Goal: Information Seeking & Learning: Find specific page/section

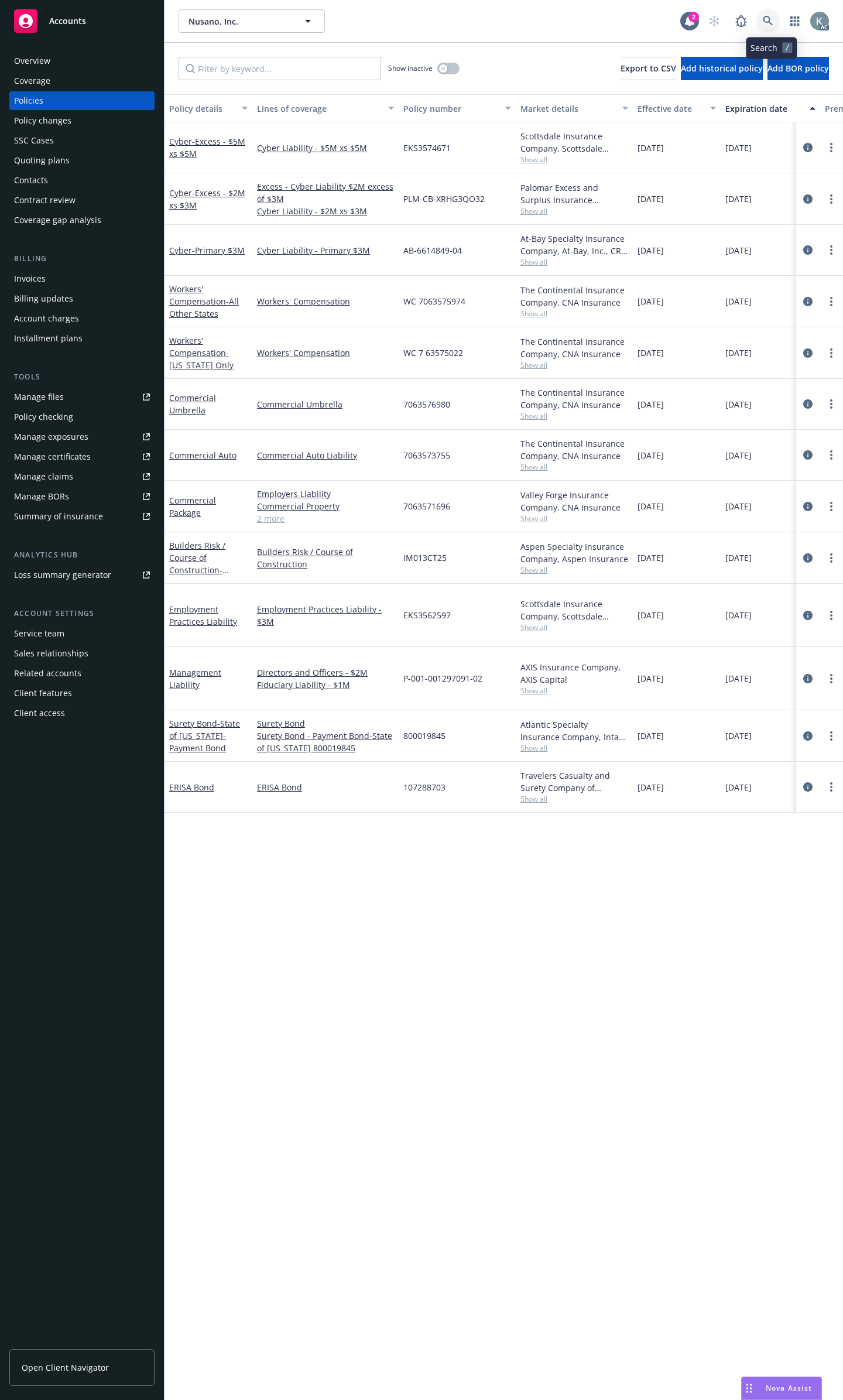
click at [773, 18] on icon at bounding box center [768, 21] width 11 height 11
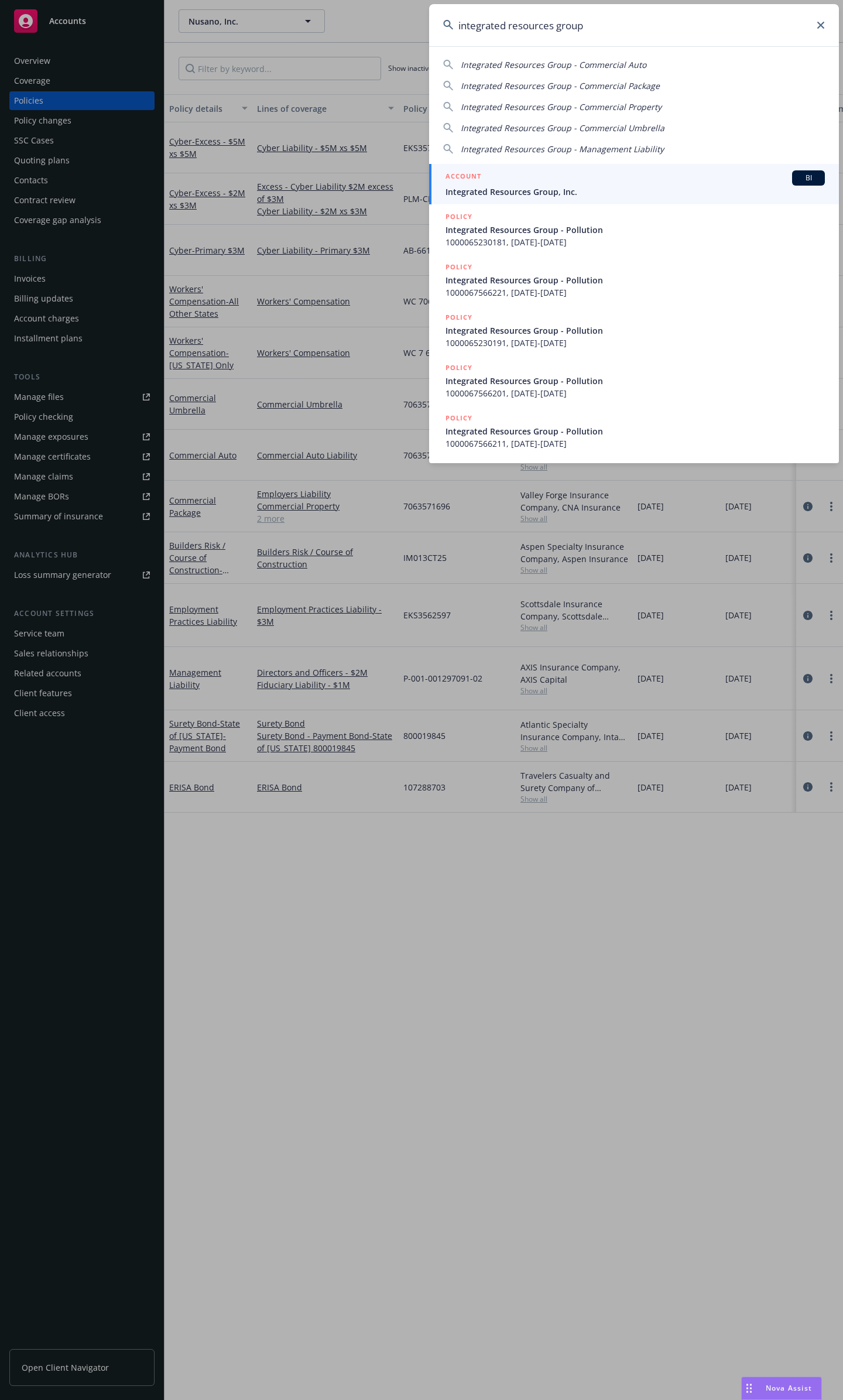
type input "integrated resources group"
click at [600, 176] on div "ACCOUNT BI" at bounding box center [635, 178] width 379 height 15
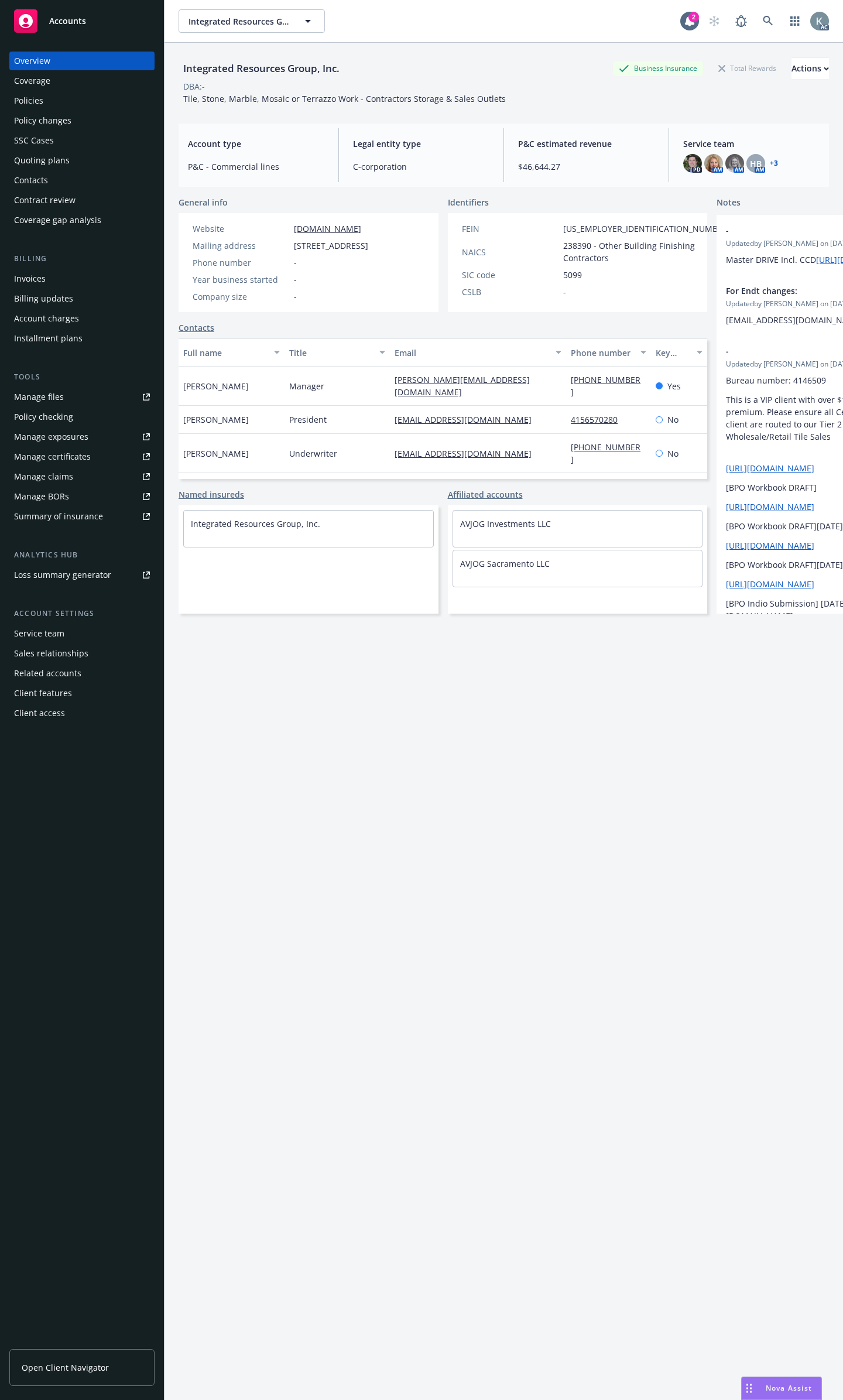
click at [86, 97] on div "Policies" at bounding box center [82, 100] width 136 height 18
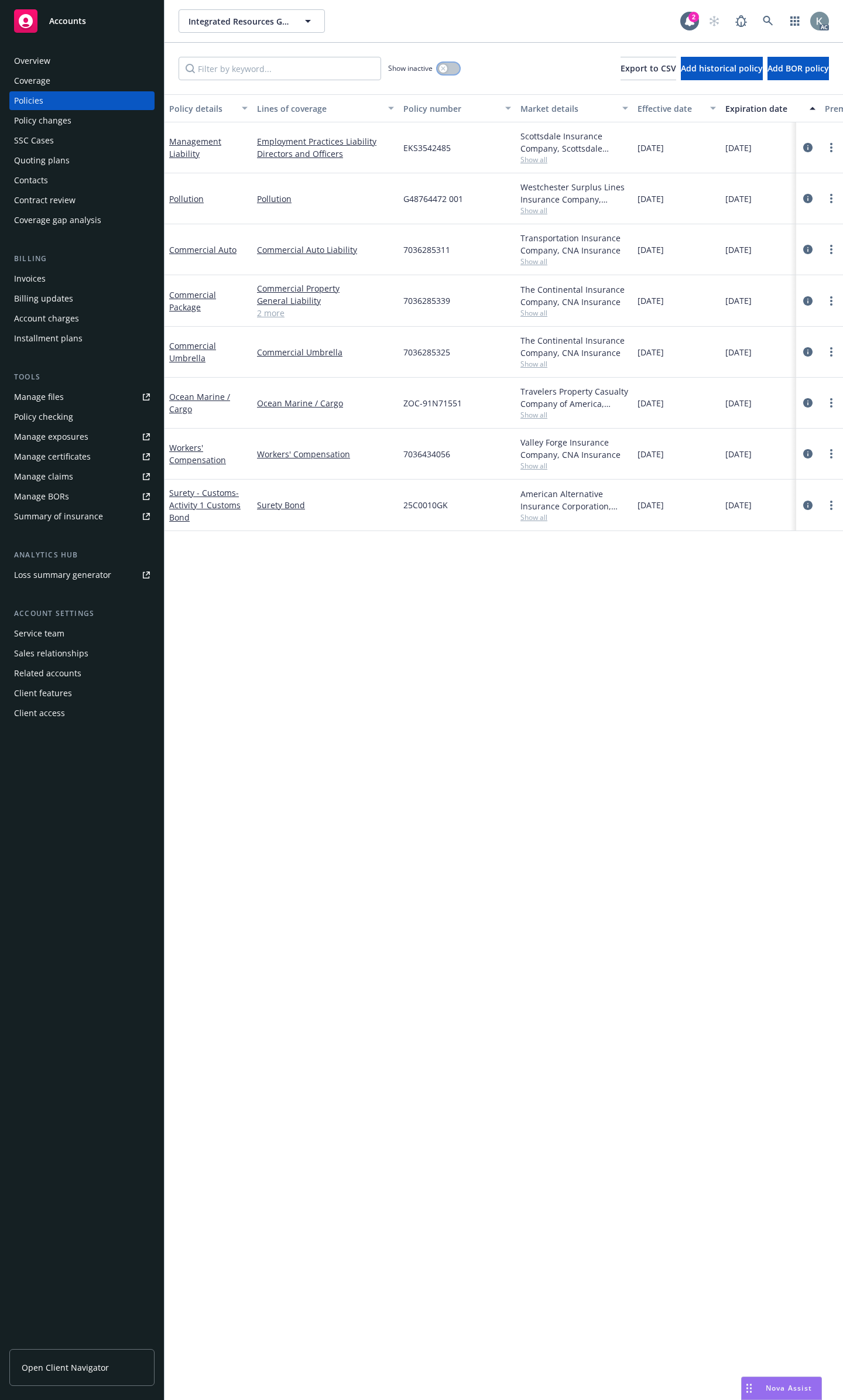
click at [451, 65] on button "button" at bounding box center [448, 68] width 22 height 11
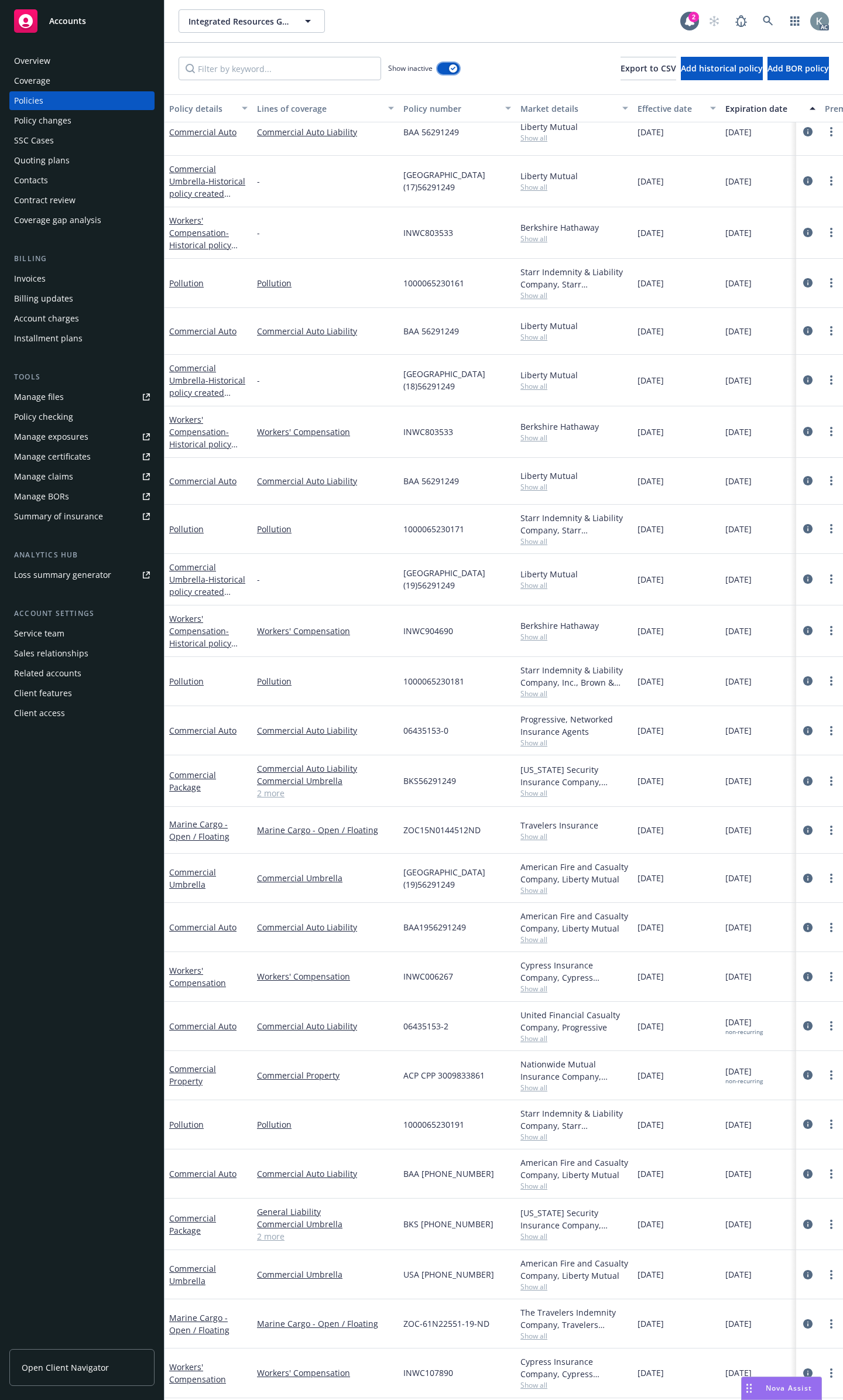
scroll to position [59, 0]
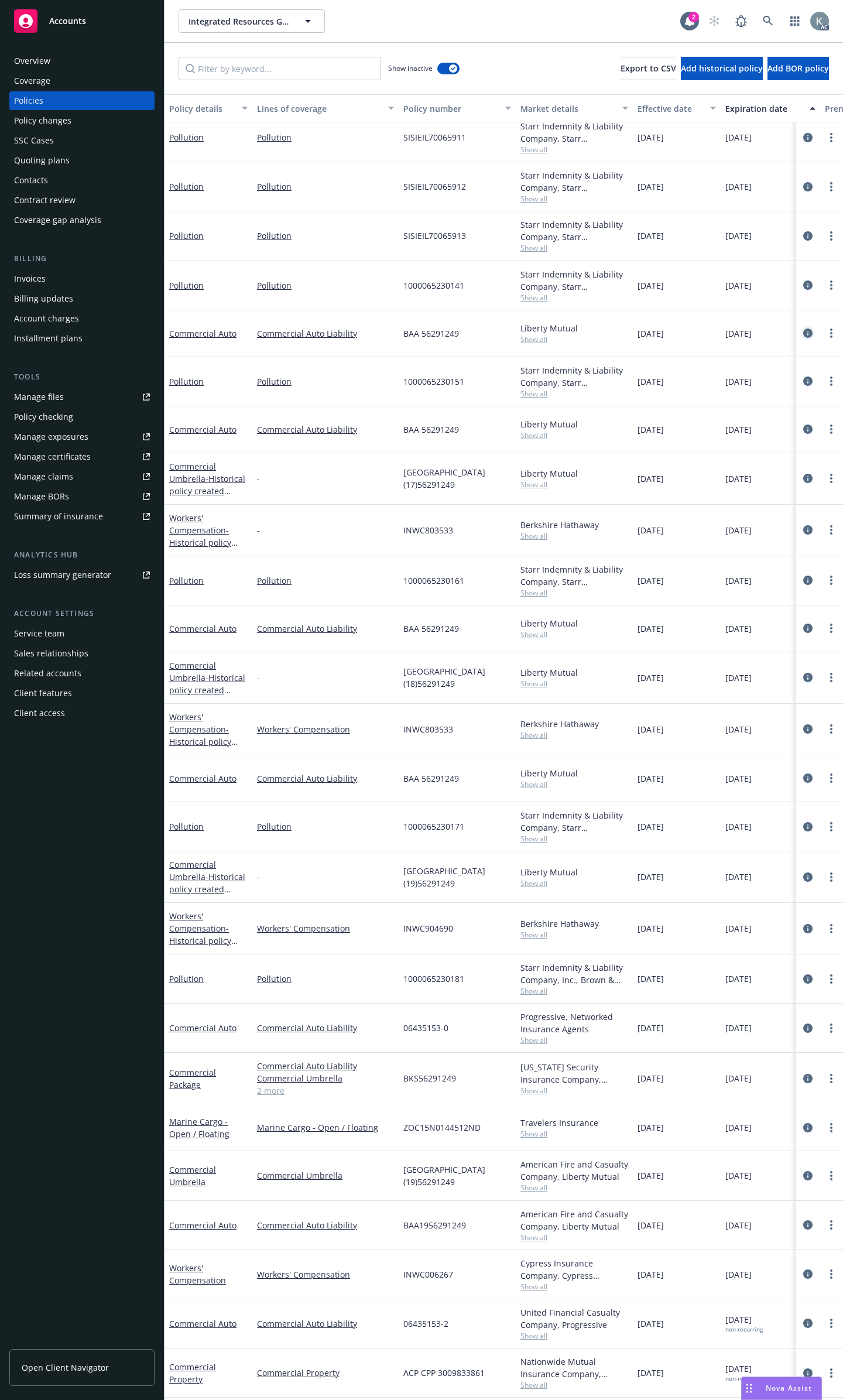
click at [803, 328] on icon "circleInformation" at bounding box center [808, 333] width 9 height 9
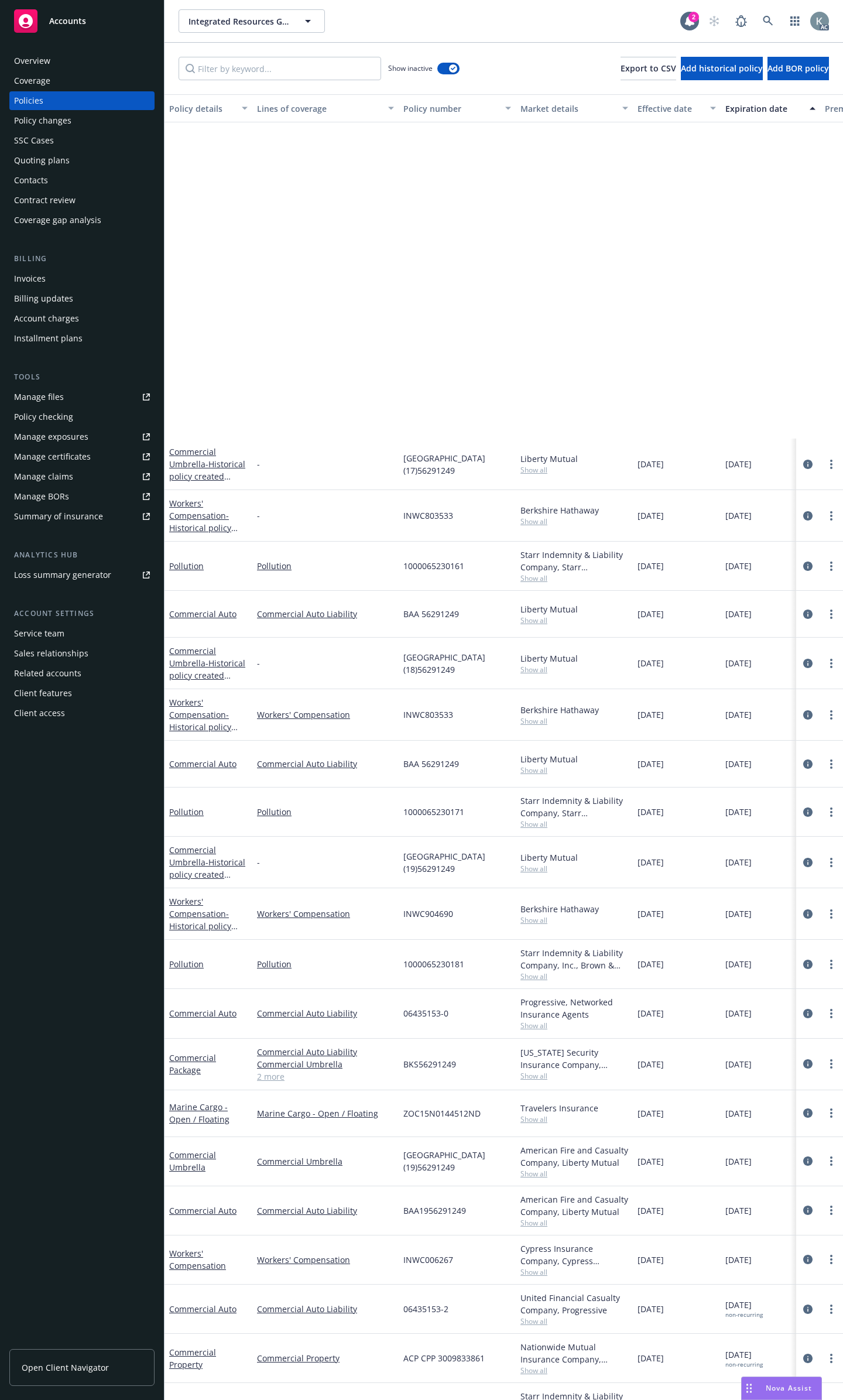
scroll to position [585, 0]
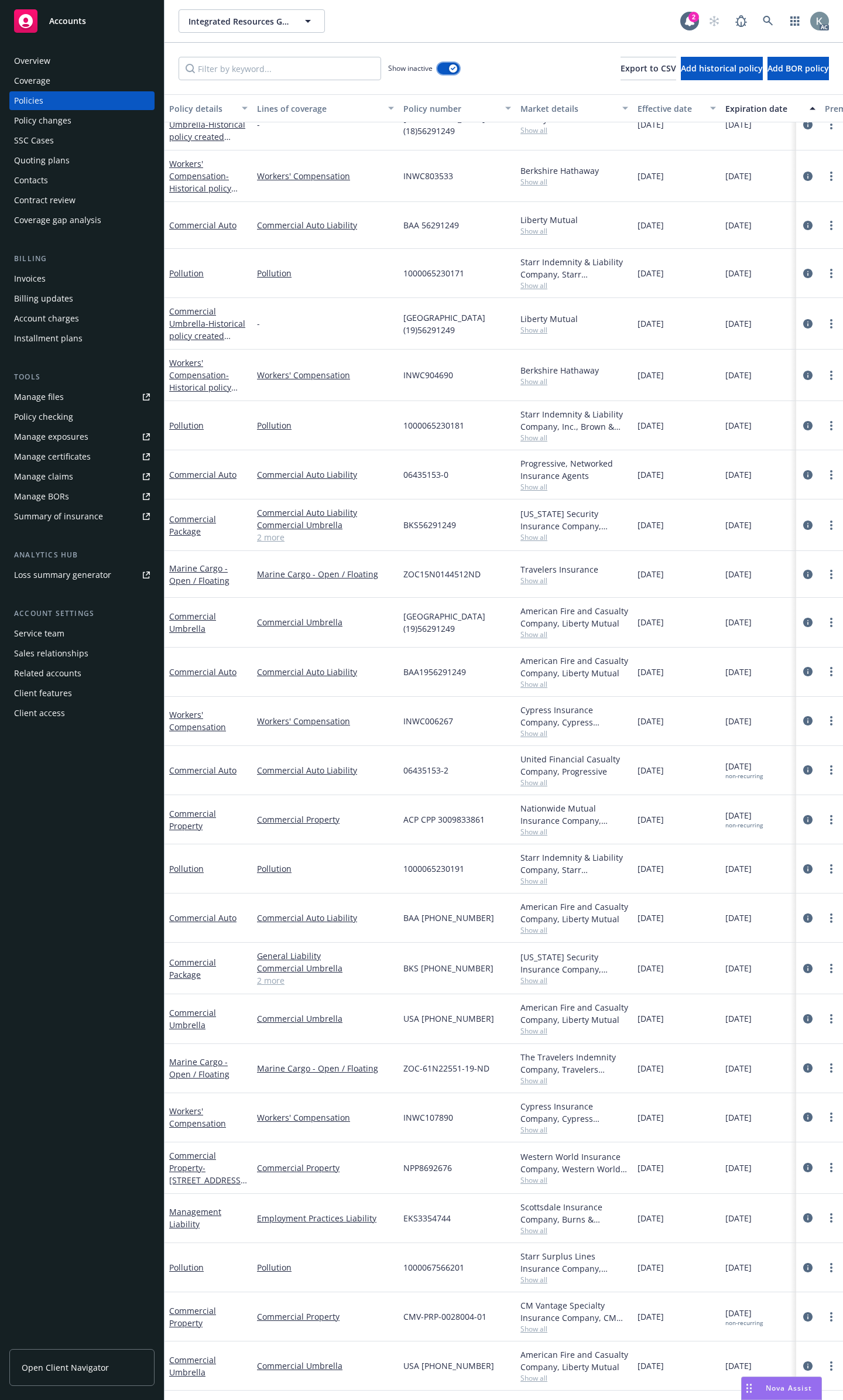
click at [449, 63] on button "button" at bounding box center [448, 68] width 22 height 11
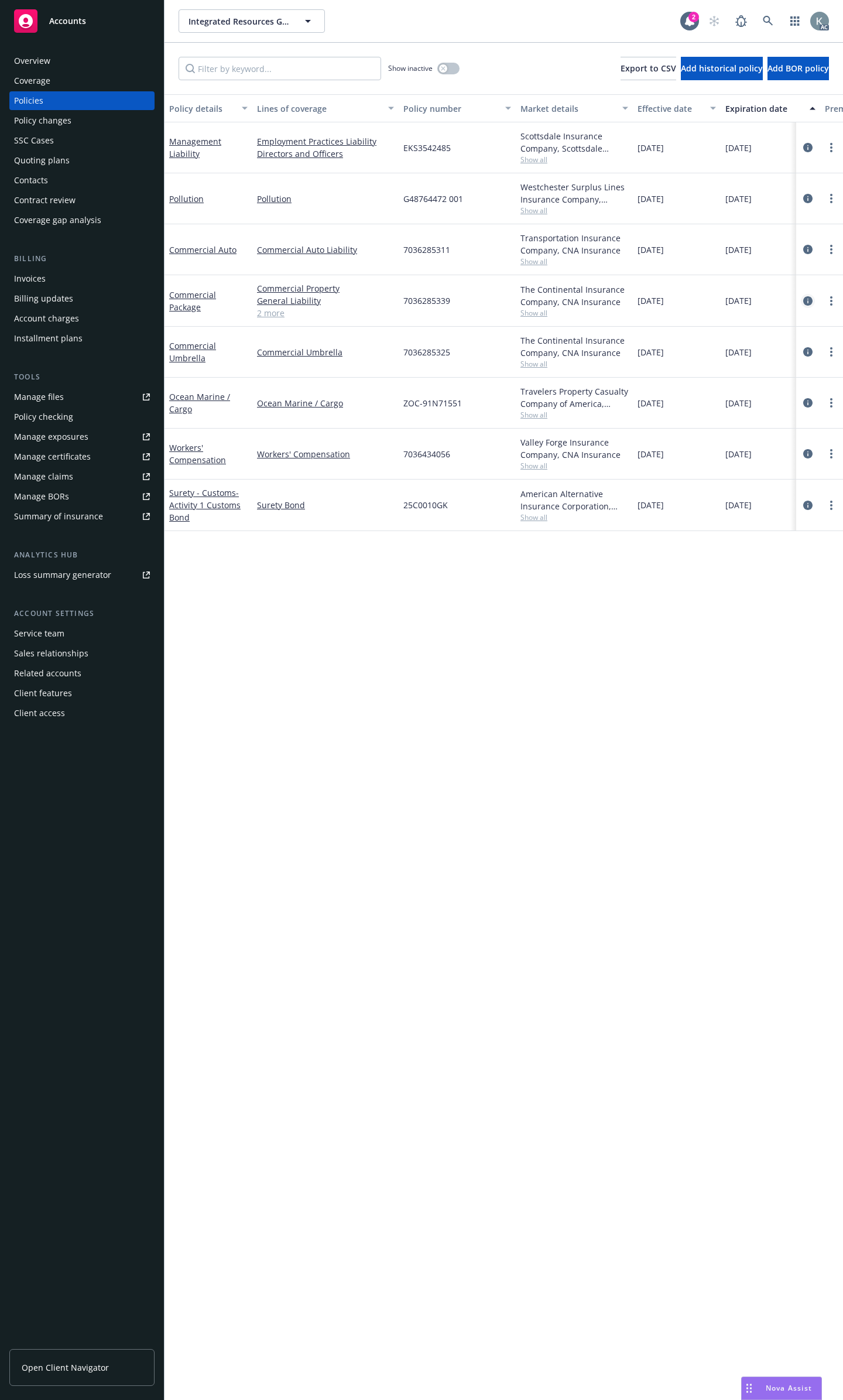
click at [808, 296] on icon "circleInformation" at bounding box center [808, 301] width 9 height 9
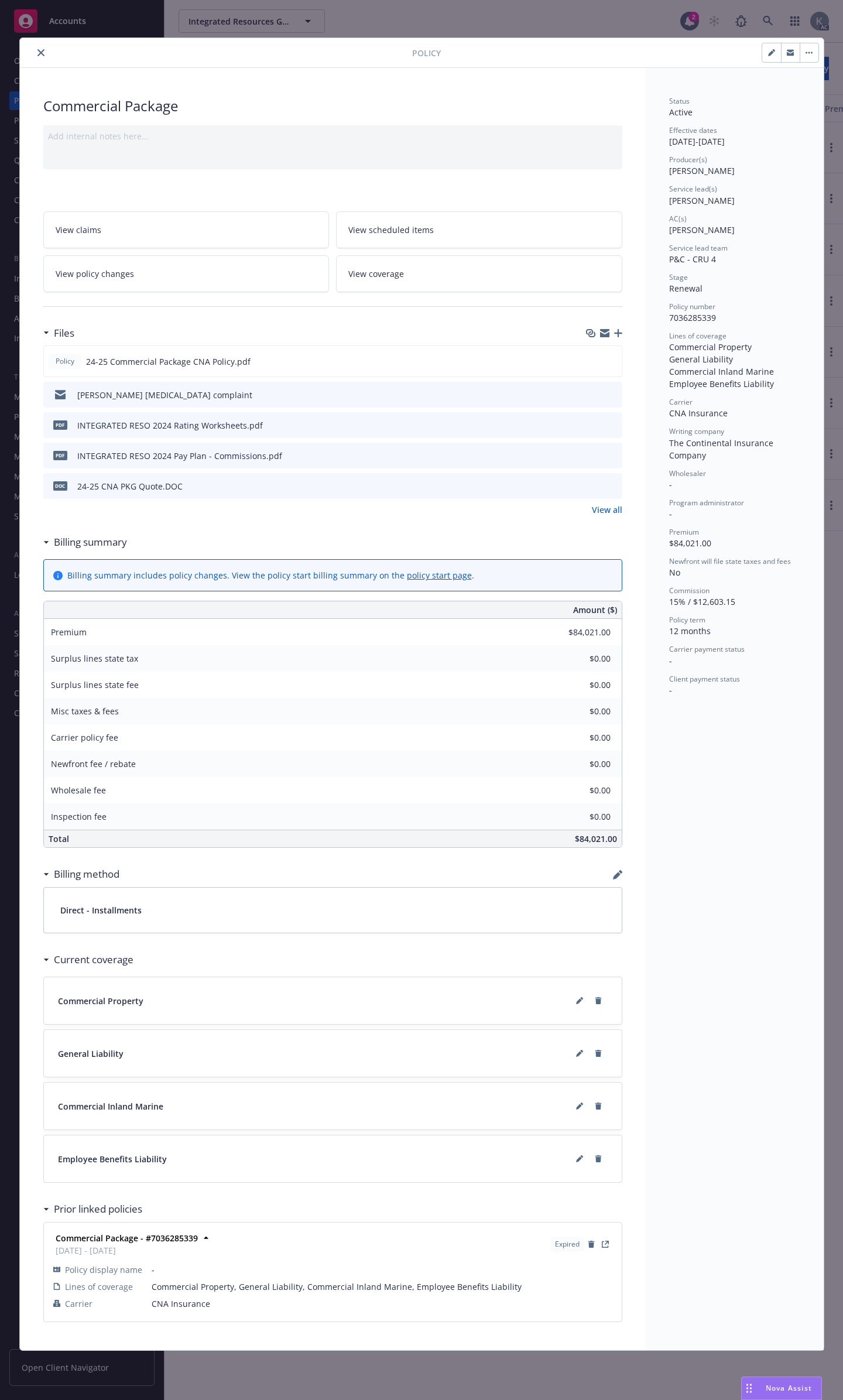
click at [41, 50] on icon "close" at bounding box center [41, 52] width 7 height 7
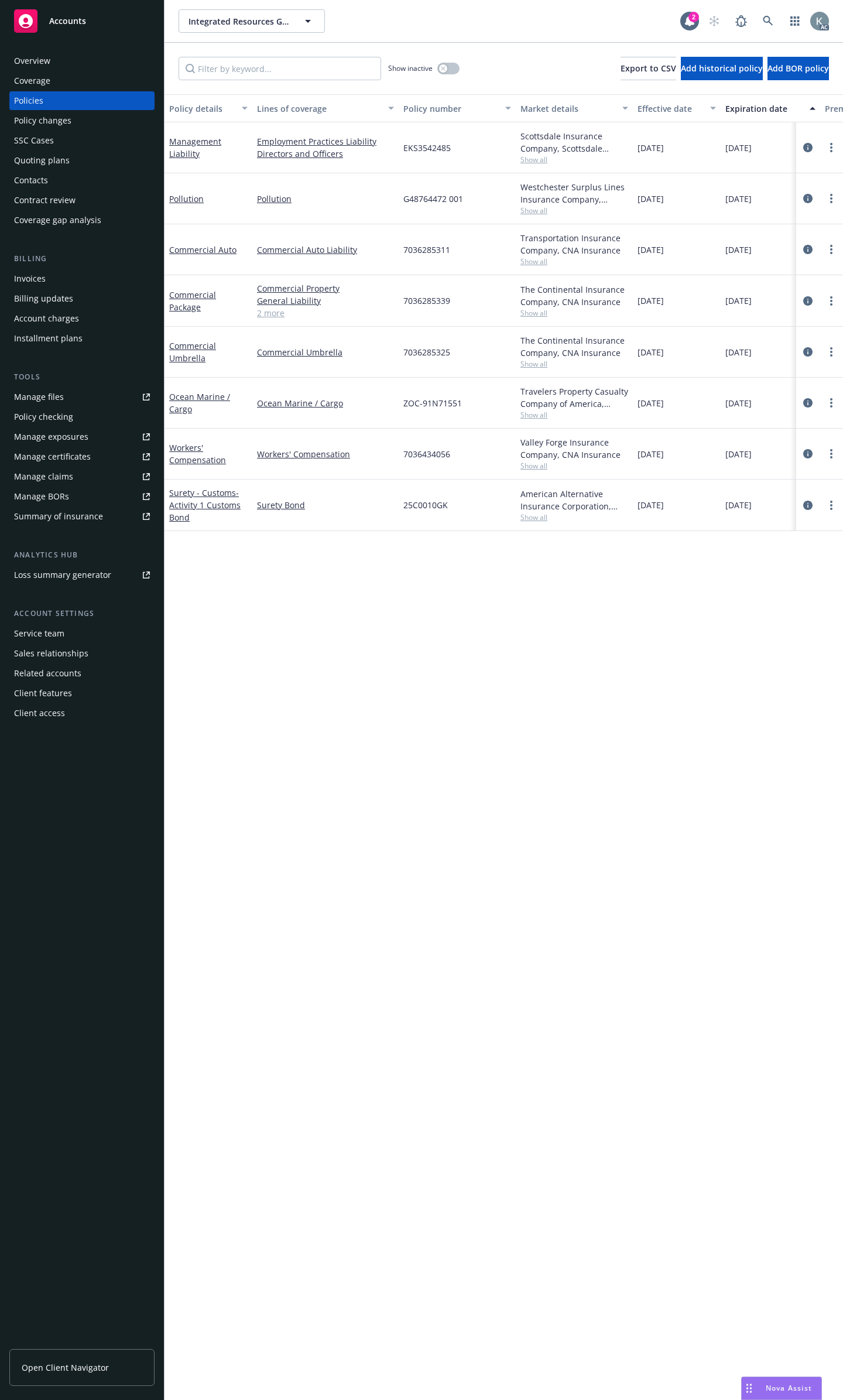
click at [62, 467] on div "Manage claims" at bounding box center [43, 477] width 59 height 18
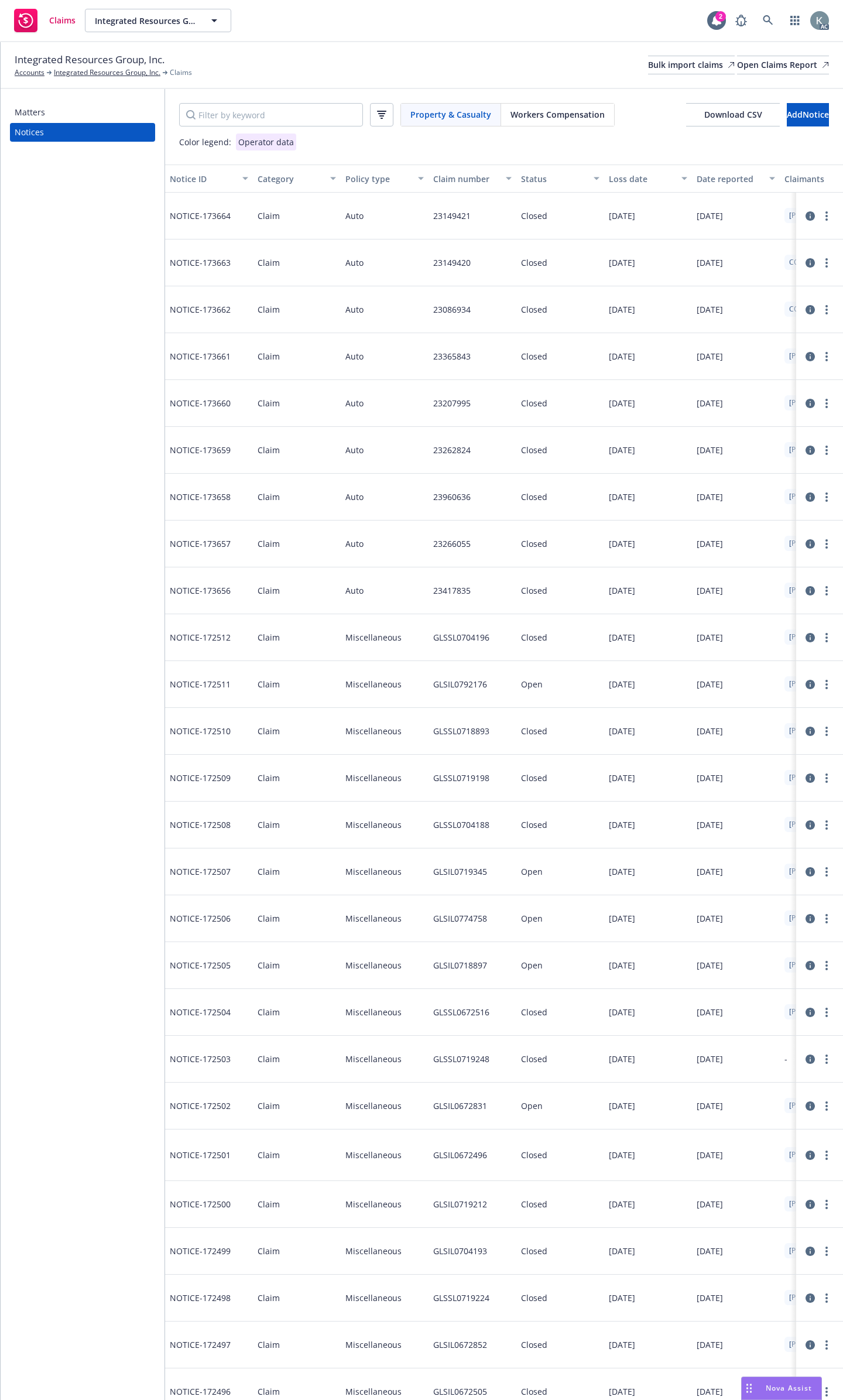
click at [806, 211] on icon at bounding box center [810, 216] width 9 height 9
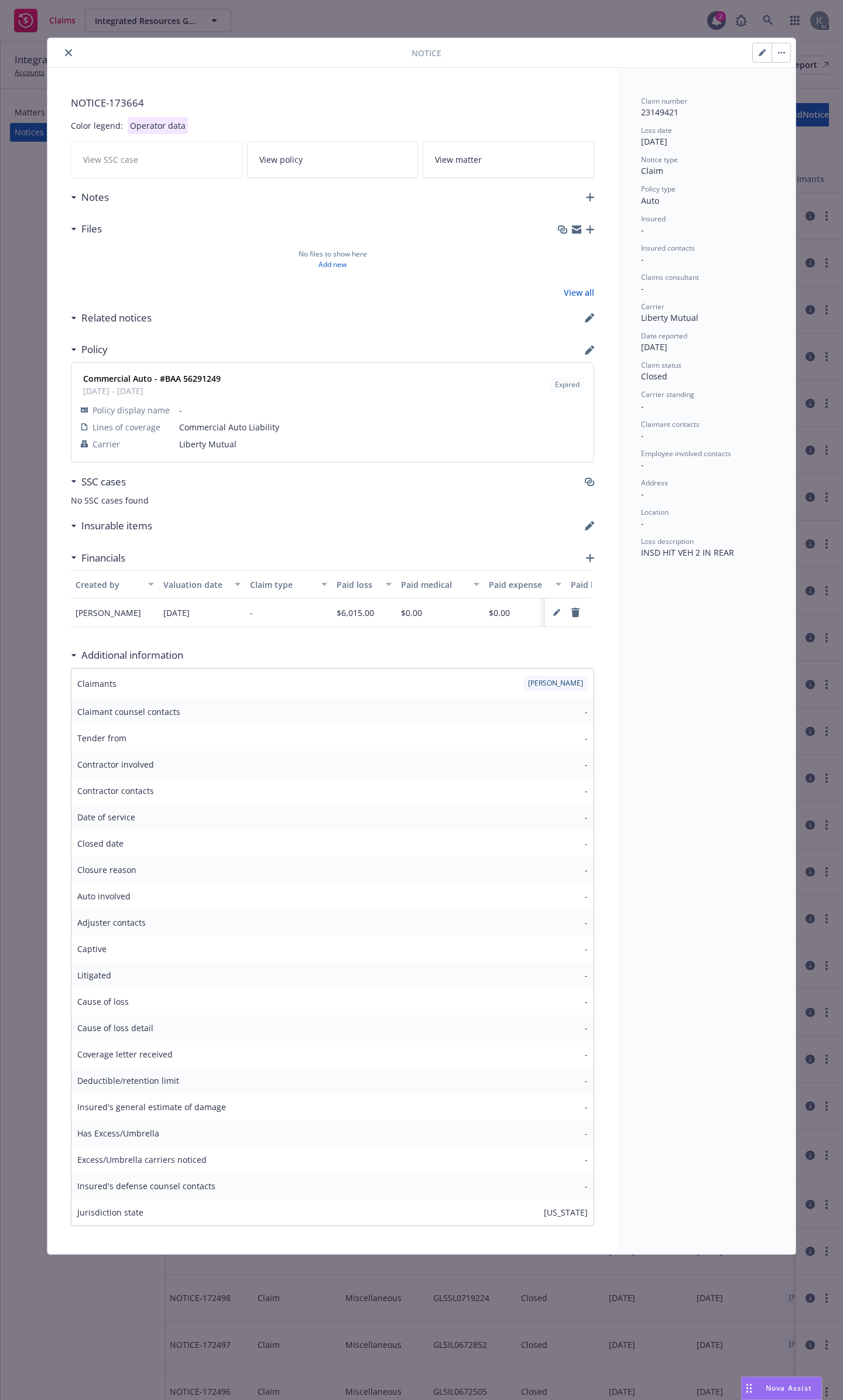
click at [588, 554] on icon "button" at bounding box center [590, 558] width 8 height 8
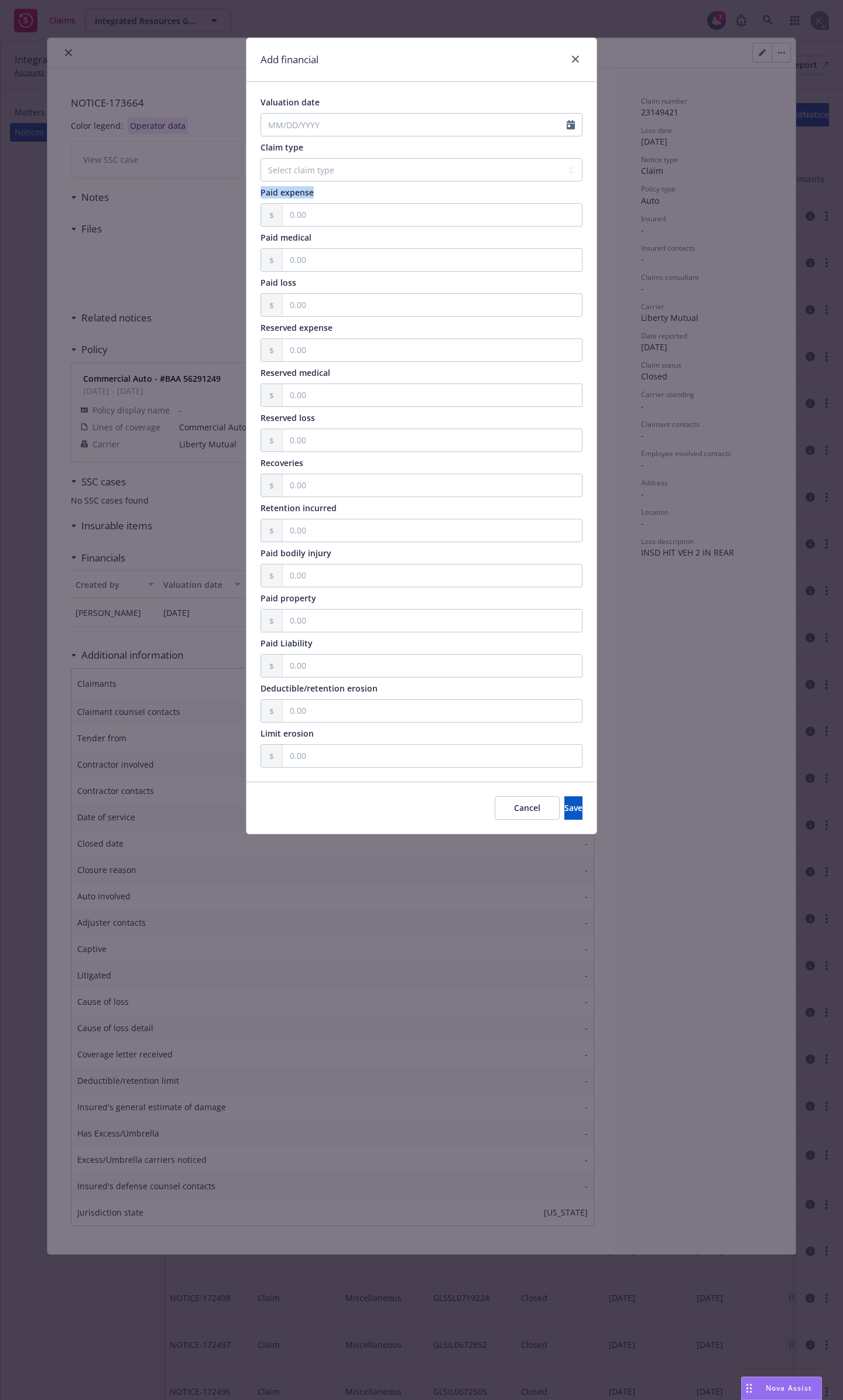
drag, startPoint x: 337, startPoint y: 189, endPoint x: 253, endPoint y: 194, distance: 84.1
click at [253, 194] on div "Valuation date Claim type Select claim type Bodily Injury Collision Comprehensi…" at bounding box center [422, 431] width 350 height 699
copy span "Paid expense"
click at [324, 167] on select "Select claim type Bodily Injury Collision Comprehensive First Aid Property Dama…" at bounding box center [422, 170] width 322 height 24
drag, startPoint x: 331, startPoint y: 230, endPoint x: 256, endPoint y: 230, distance: 75.0
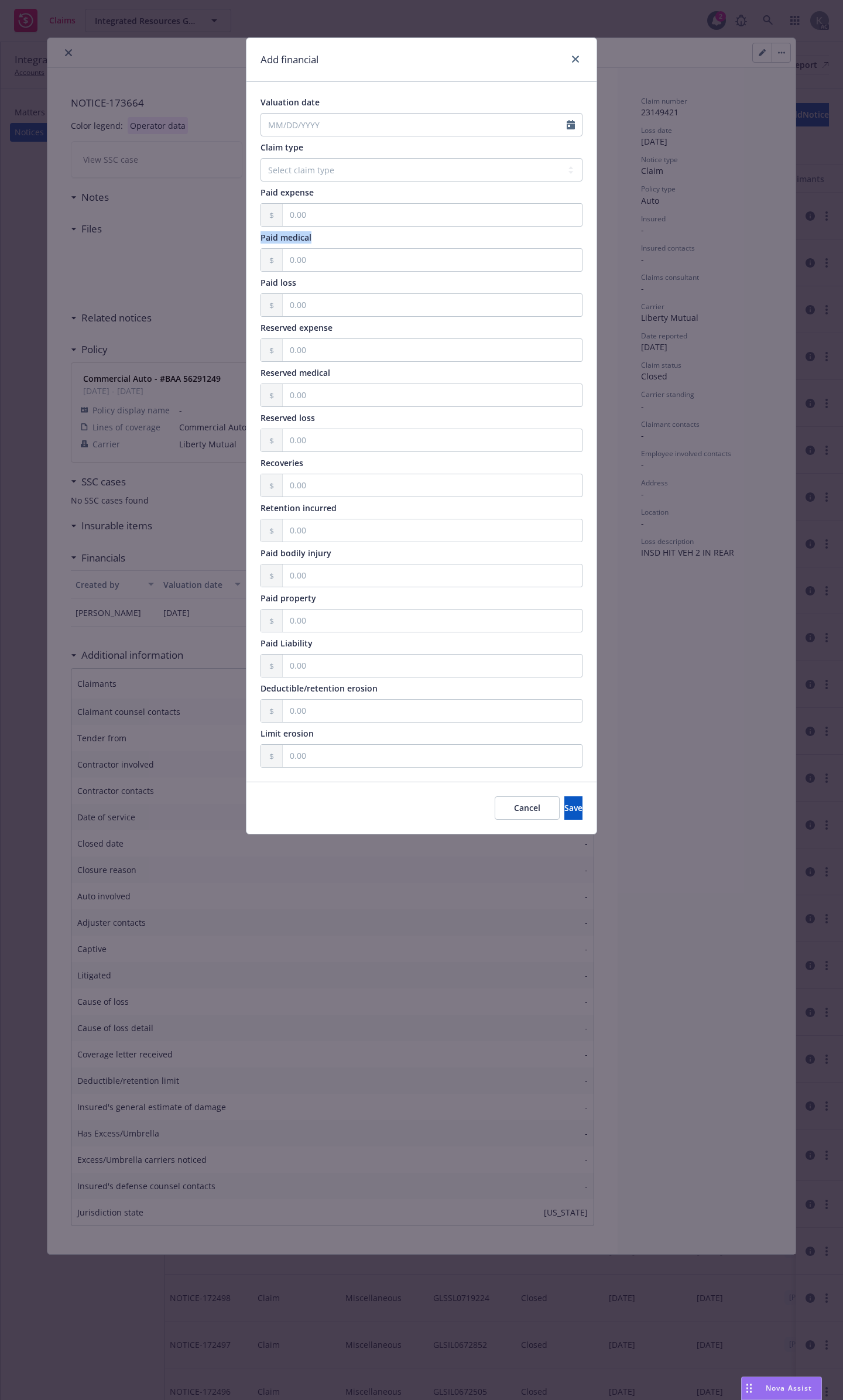
click at [256, 230] on div "Valuation date Claim type Select claim type Bodily Injury Collision Comprehensi…" at bounding box center [422, 431] width 350 height 699
copy span "Paid medical"
drag, startPoint x: 305, startPoint y: 275, endPoint x: 256, endPoint y: 275, distance: 49.0
click at [256, 275] on div "Valuation date Claim type Select claim type Bodily Injury Collision Comprehensi…" at bounding box center [422, 431] width 350 height 699
copy span "Paid loss"
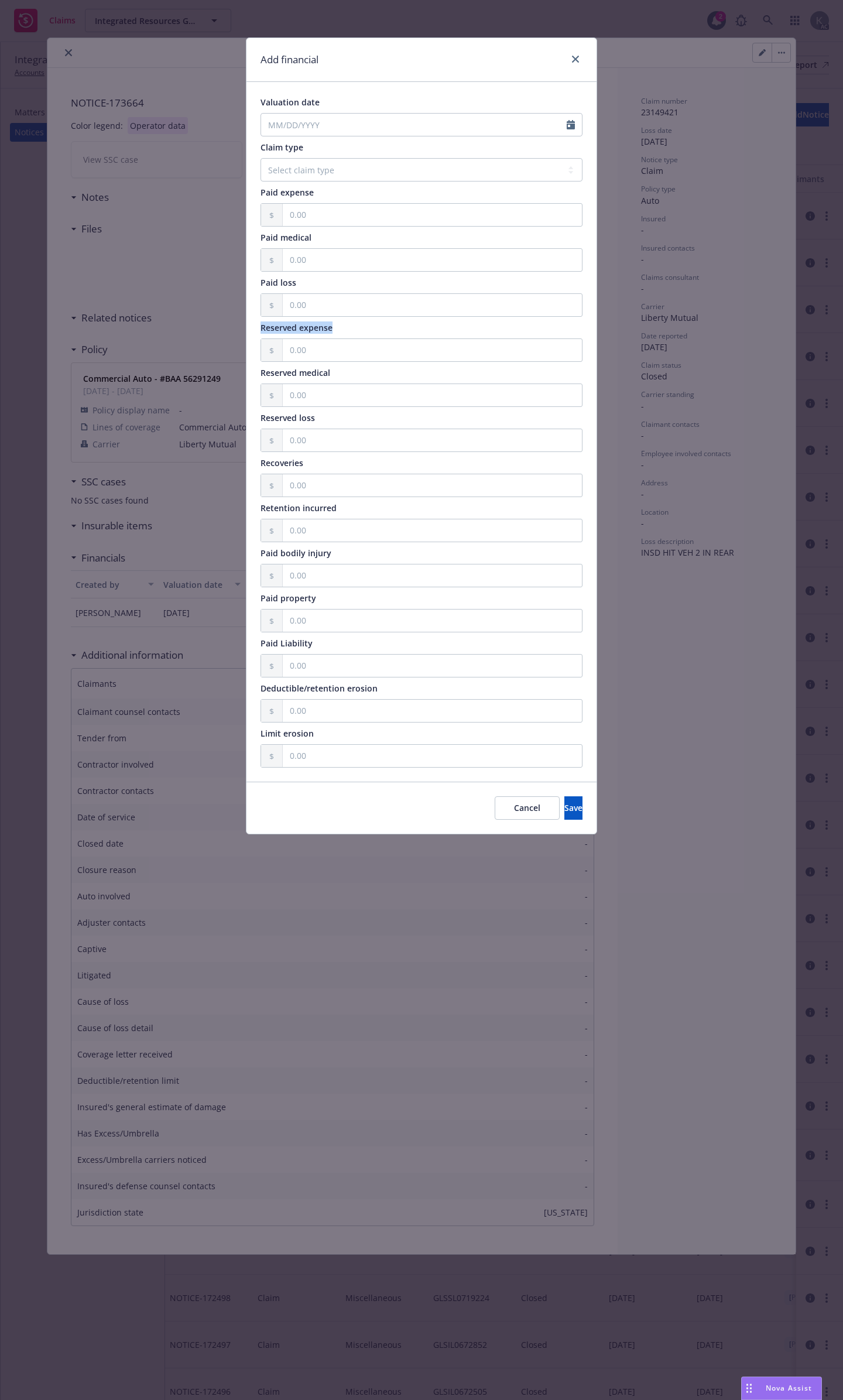
drag, startPoint x: 340, startPoint y: 319, endPoint x: 228, endPoint y: 327, distance: 112.3
click at [228, 327] on div "Add financial Valuation date Claim type Select claim type Bodily Injury Collisi…" at bounding box center [422, 700] width 843 height 1400
copy span "Reserved expense"
drag, startPoint x: 332, startPoint y: 365, endPoint x: 256, endPoint y: 373, distance: 76.4
click at [256, 373] on div "Valuation date Claim type Select claim type Bodily Injury Collision Comprehensi…" at bounding box center [422, 431] width 350 height 699
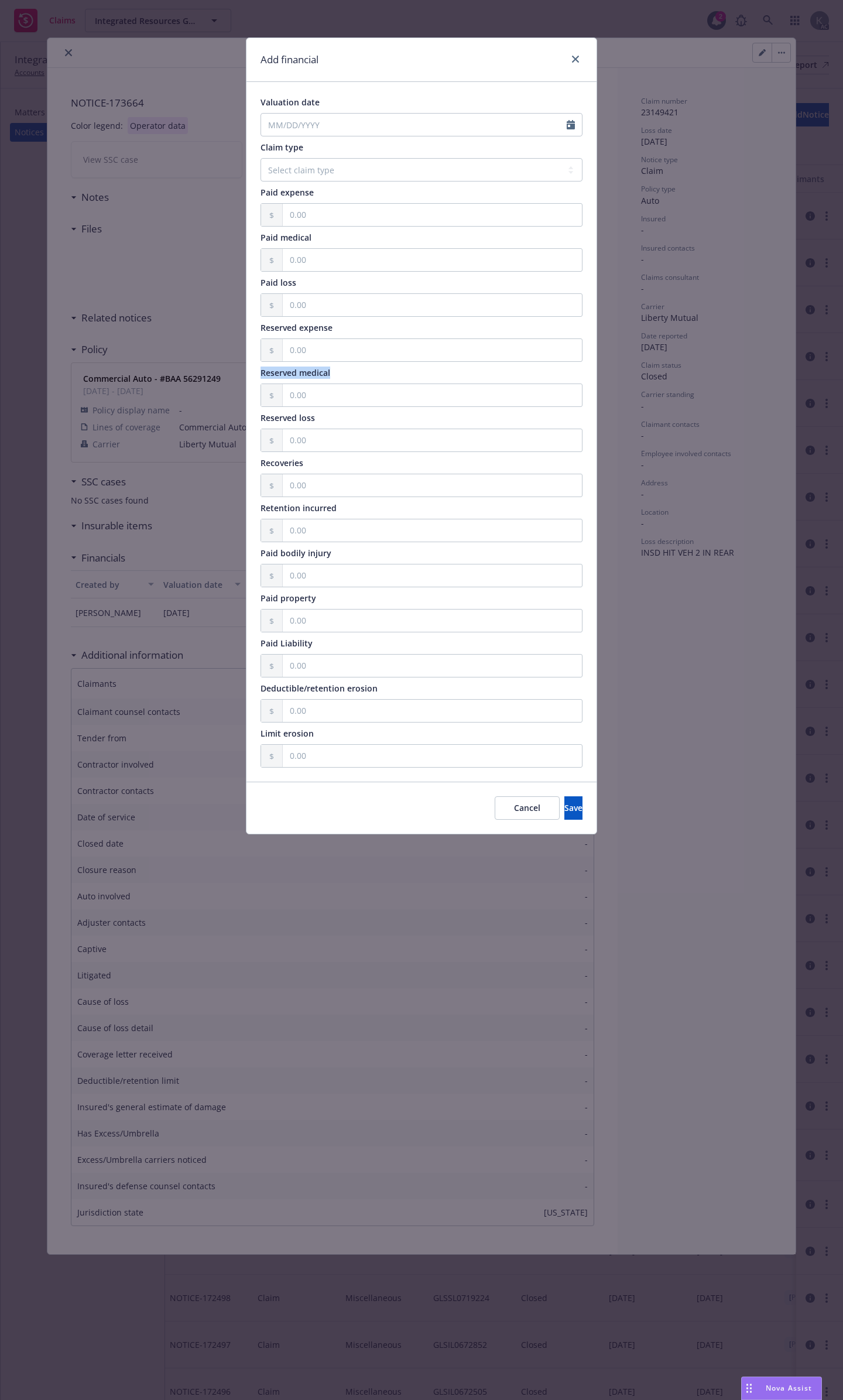
copy span "Reserved medical"
drag, startPoint x: 331, startPoint y: 410, endPoint x: 256, endPoint y: 412, distance: 75.0
click at [256, 412] on div "Valuation date Claim type Select claim type Bodily Injury Collision Comprehensi…" at bounding box center [422, 431] width 350 height 699
copy span "Reserved loss"
drag, startPoint x: 275, startPoint y: 460, endPoint x: 239, endPoint y: 462, distance: 36.1
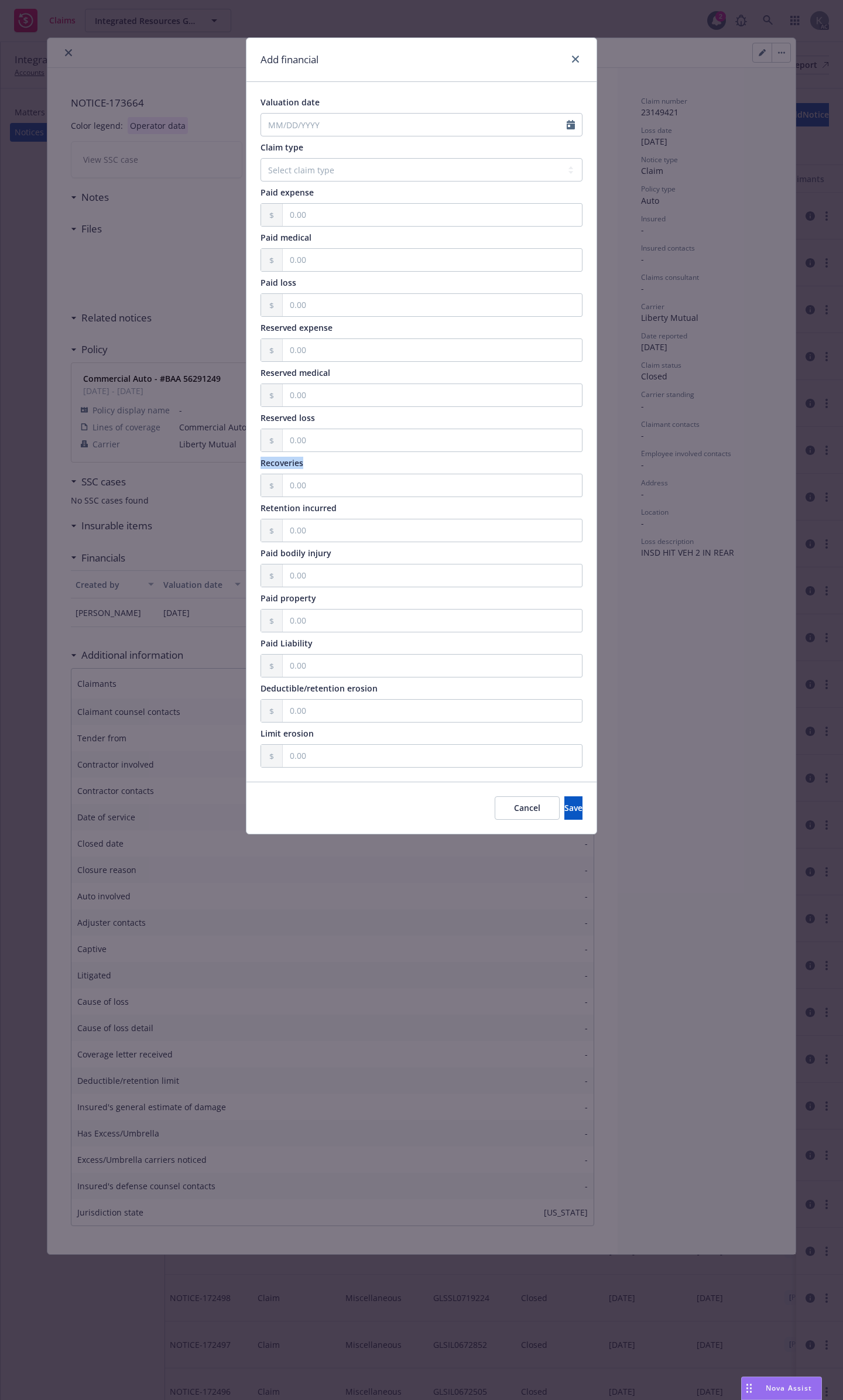
click at [239, 462] on div "Add financial Valuation date Claim type Select claim type Bodily Injury Collisi…" at bounding box center [422, 700] width 843 height 1400
copy span "Recoveries"
drag, startPoint x: 340, startPoint y: 493, endPoint x: 243, endPoint y: 499, distance: 97.2
click at [243, 499] on div "Add financial Valuation date Claim type Select claim type Bodily Injury Collisi…" at bounding box center [422, 700] width 843 height 1400
copy span "Retention incurred"
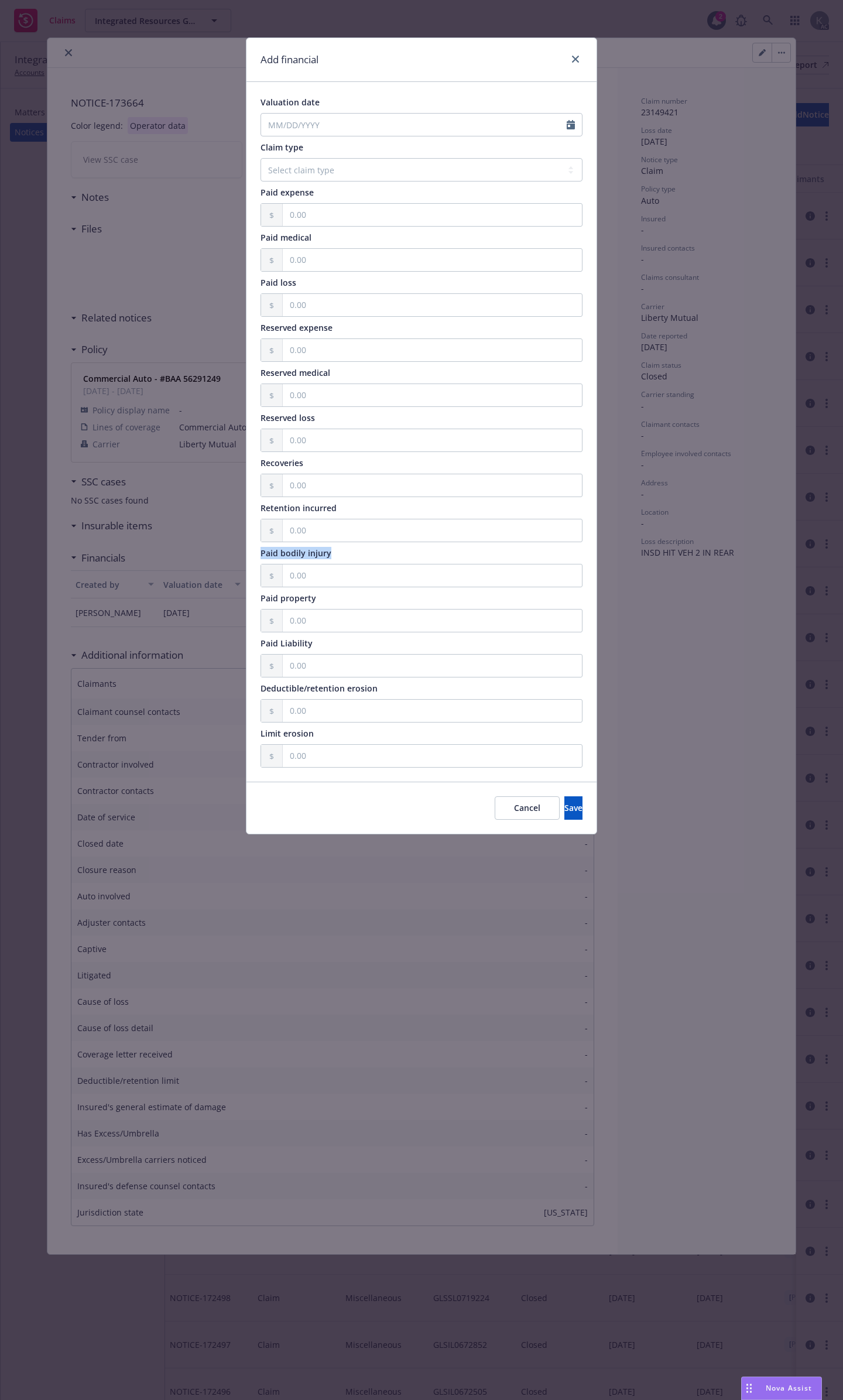
drag, startPoint x: 334, startPoint y: 544, endPoint x: 249, endPoint y: 542, distance: 85.0
click at [249, 542] on div "Valuation date Claim type Select claim type Bodily Injury Collision Comprehensi…" at bounding box center [422, 431] width 350 height 699
copy span "Paid bodily injury"
drag, startPoint x: 316, startPoint y: 586, endPoint x: 259, endPoint y: 590, distance: 57.1
click at [259, 590] on div "Valuation date Claim type Select claim type Bodily Injury Collision Comprehensi…" at bounding box center [422, 431] width 350 height 699
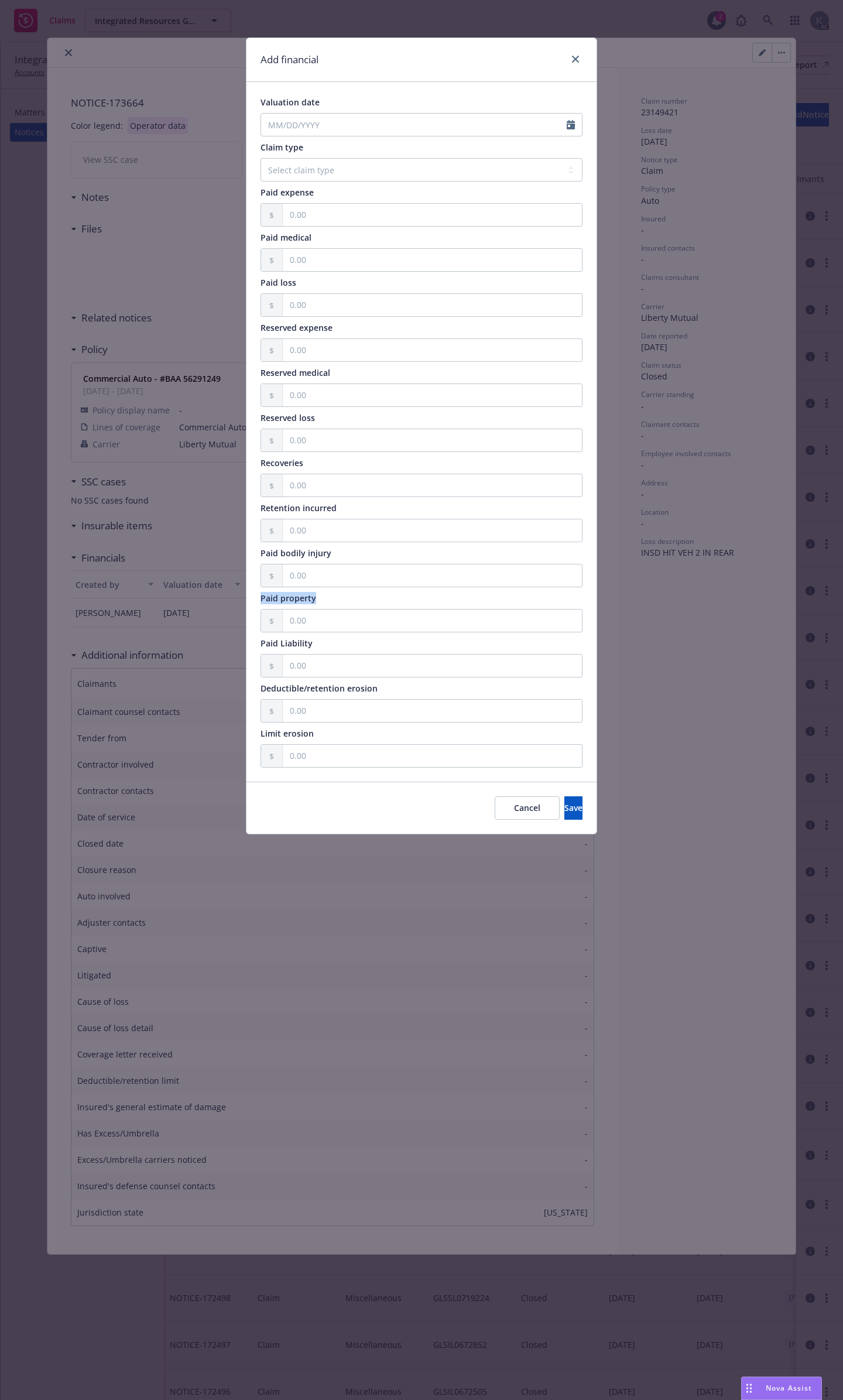
copy span "Paid property"
drag, startPoint x: 308, startPoint y: 630, endPoint x: 233, endPoint y: 637, distance: 75.3
click at [233, 637] on div "Add financial Valuation date Claim type Select claim type Bodily Injury Collisi…" at bounding box center [422, 700] width 843 height 1400
drag, startPoint x: 331, startPoint y: 679, endPoint x: 251, endPoint y: 682, distance: 80.1
click at [251, 682] on div "Valuation date Claim type Select claim type Bodily Injury Collision Comprehensi…" at bounding box center [422, 431] width 350 height 699
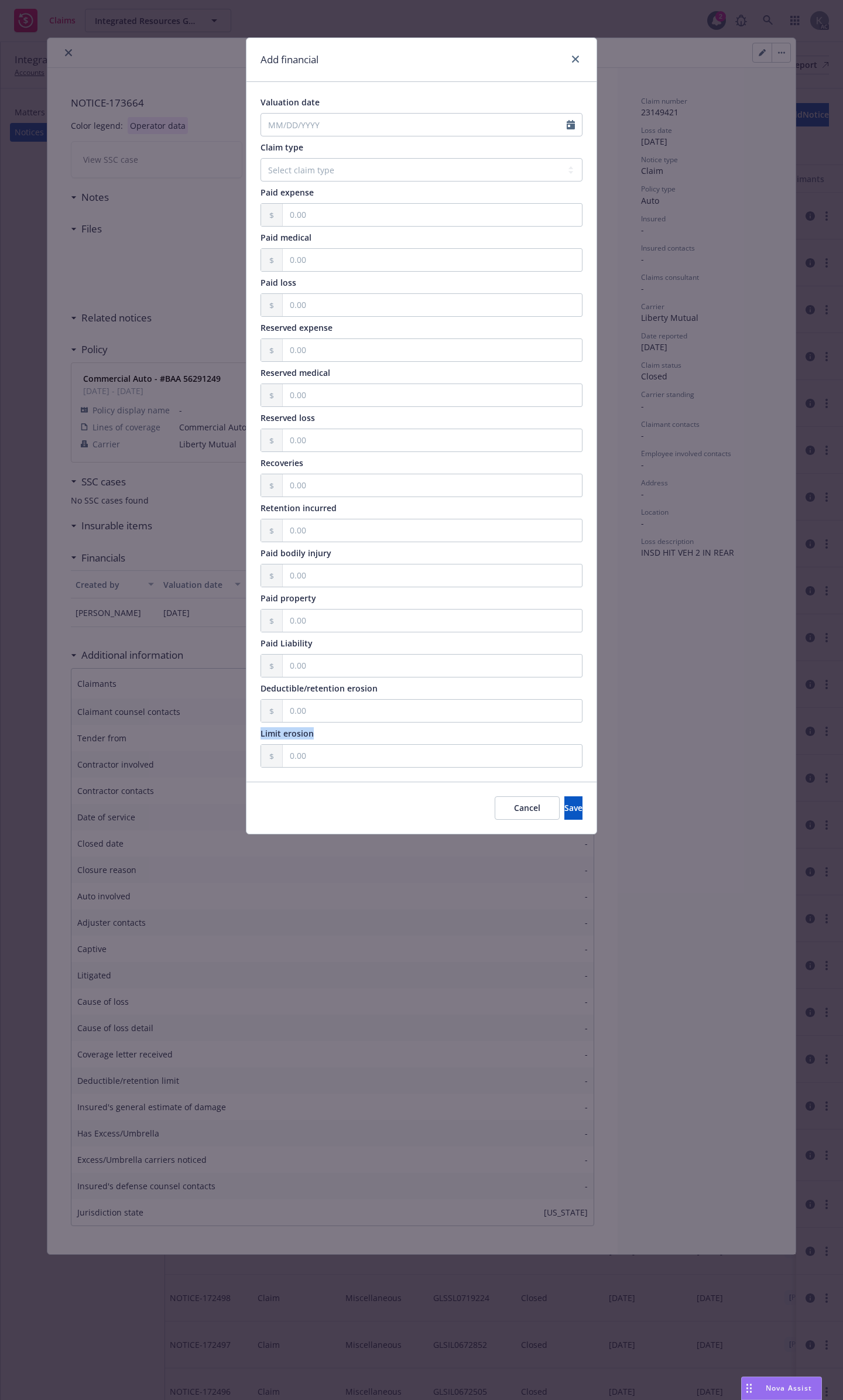
drag, startPoint x: 305, startPoint y: 723, endPoint x: 273, endPoint y: 722, distance: 32.0
click at [261, 727] on div "Limit erosion" at bounding box center [422, 733] width 322 height 12
click at [579, 60] on icon "close" at bounding box center [575, 59] width 7 height 7
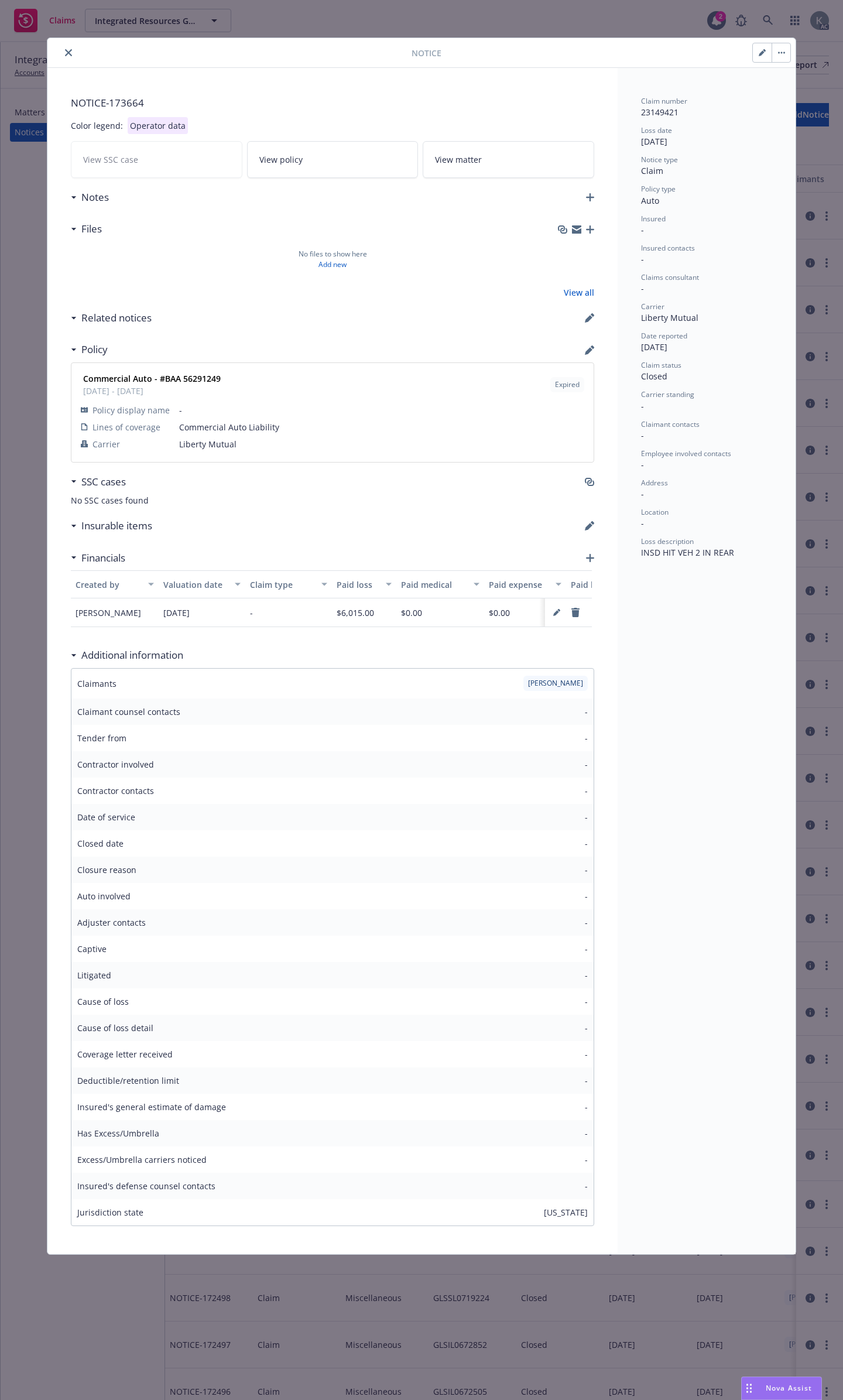
click at [758, 50] on button "button" at bounding box center [762, 53] width 18 height 18
select select "AUTO"
select select "closed"
select select "CLAIM"
select select "CA"
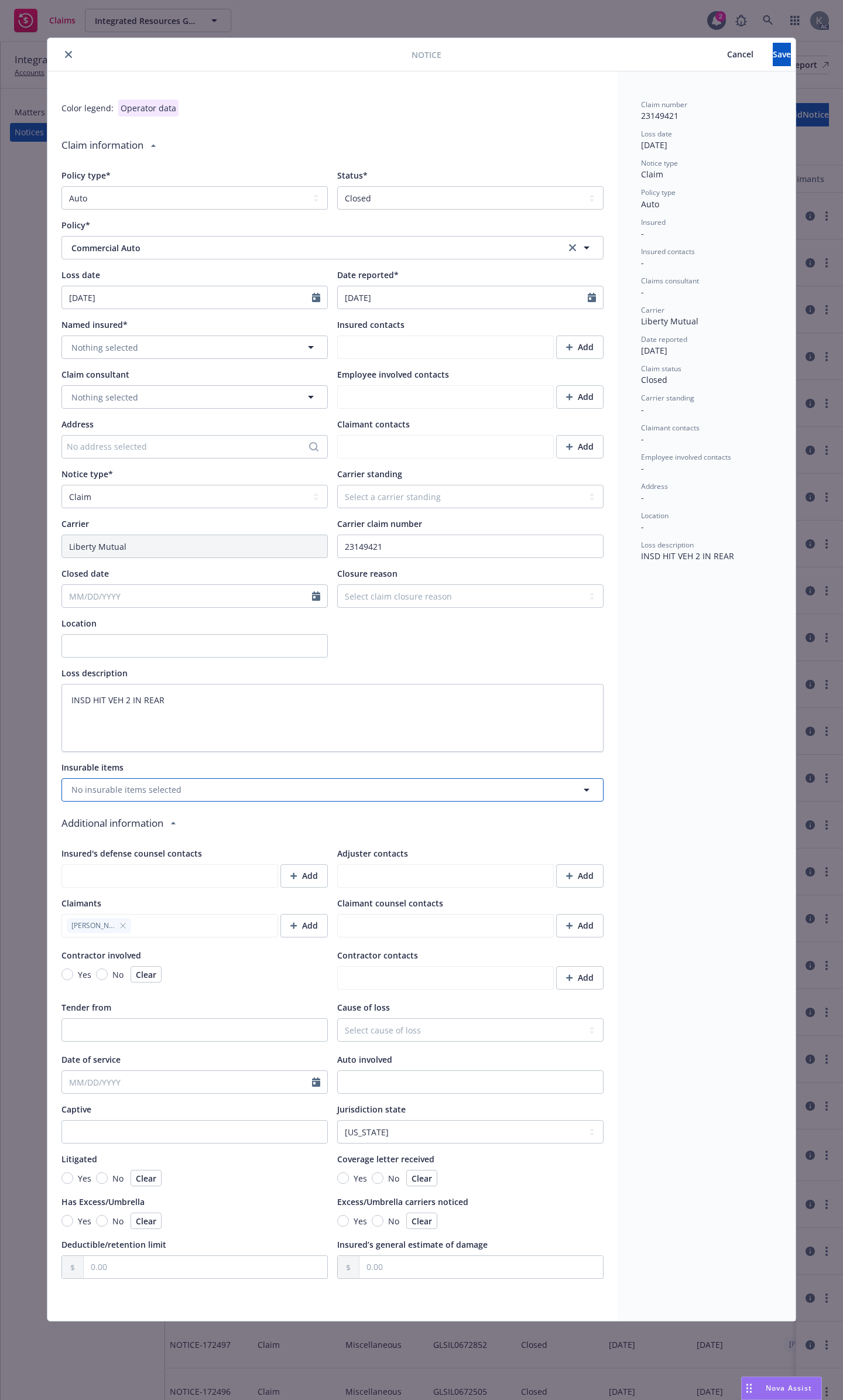
click at [347, 780] on button "No insurable items selected" at bounding box center [332, 790] width 542 height 24
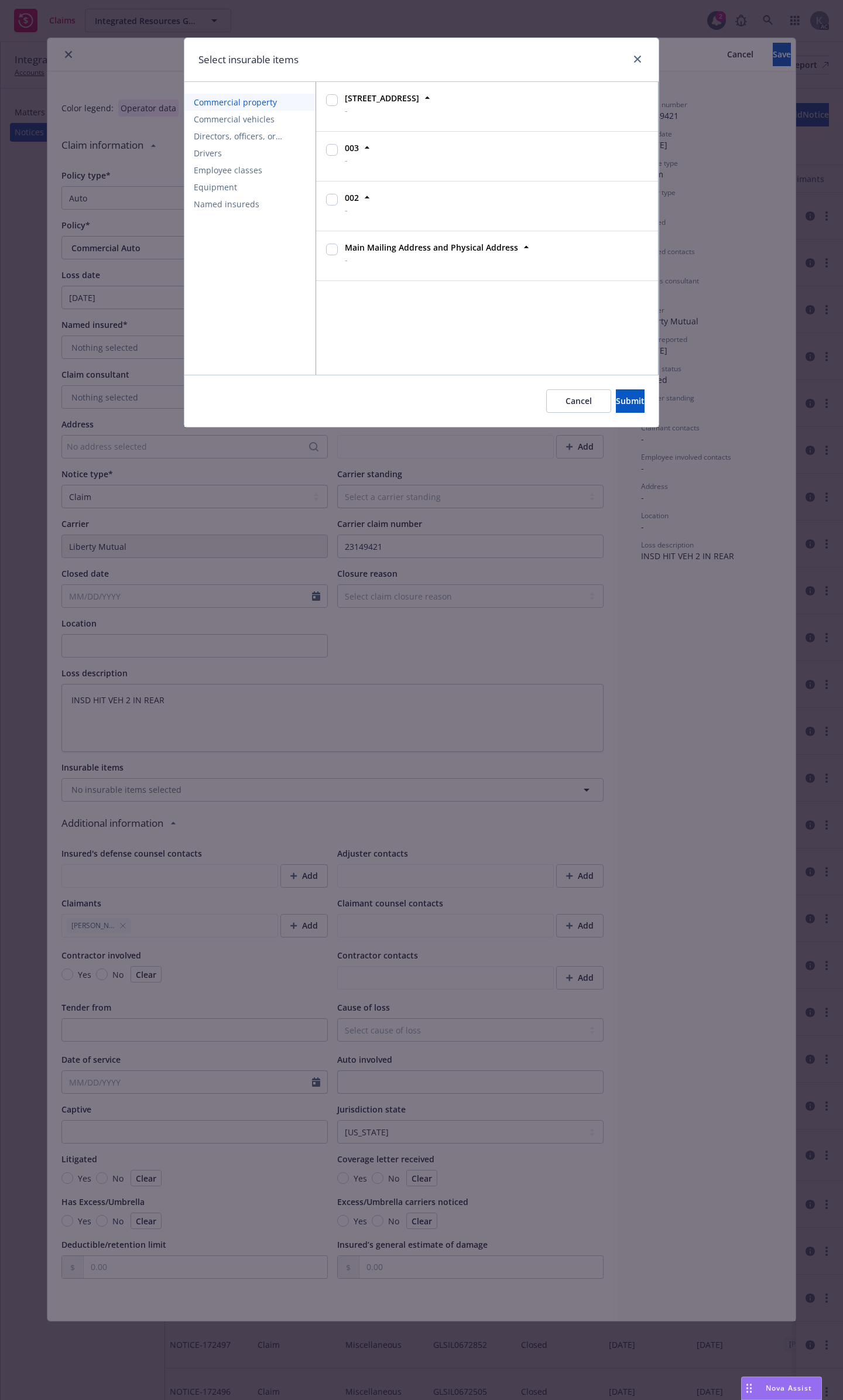
click at [269, 115] on span "Commercial vehicles" at bounding box center [234, 119] width 81 height 12
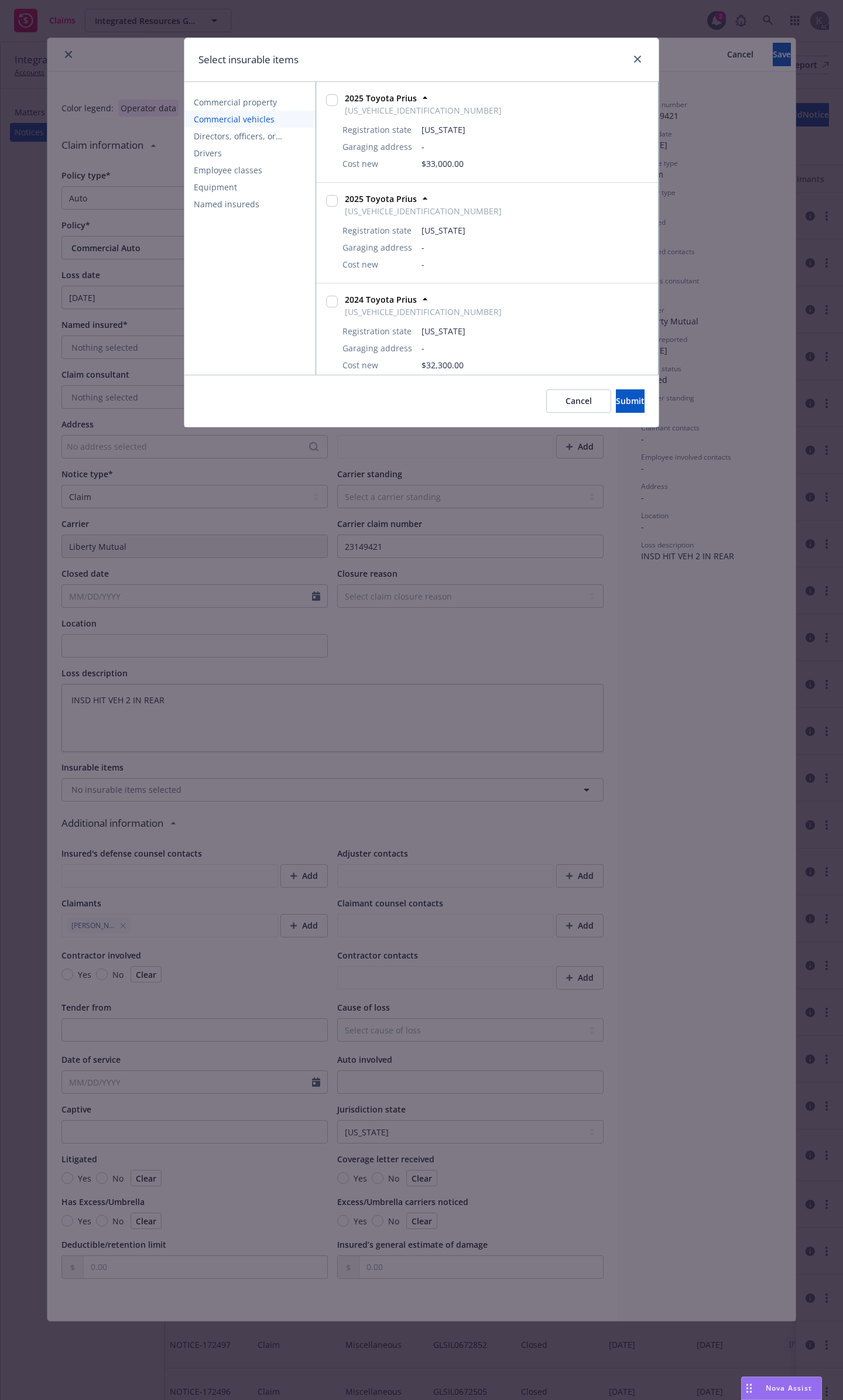
click at [242, 136] on span "Directors, officers, or owners" at bounding box center [249, 136] width 112 height 12
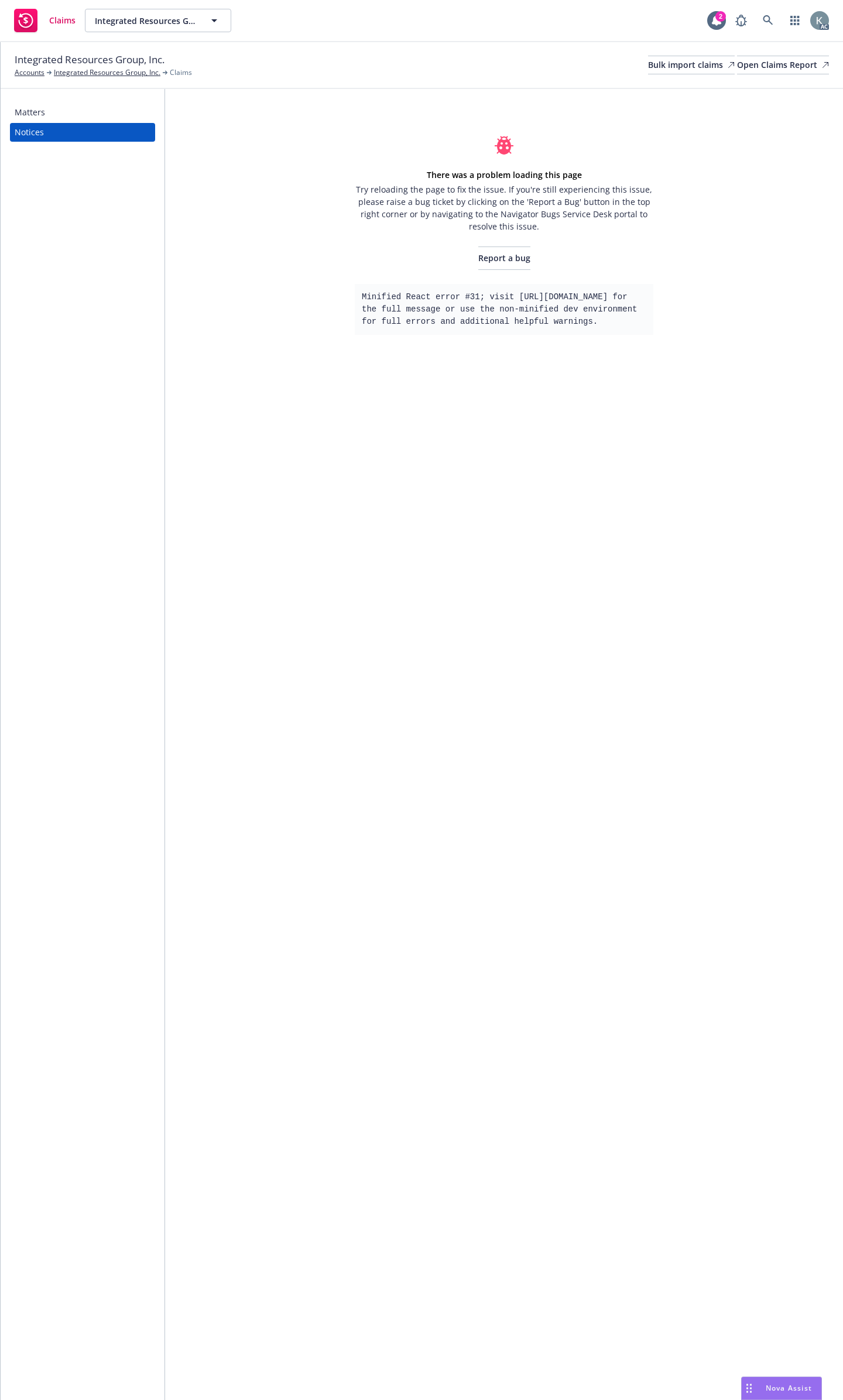
click at [106, 107] on div "Matters" at bounding box center [83, 112] width 136 height 18
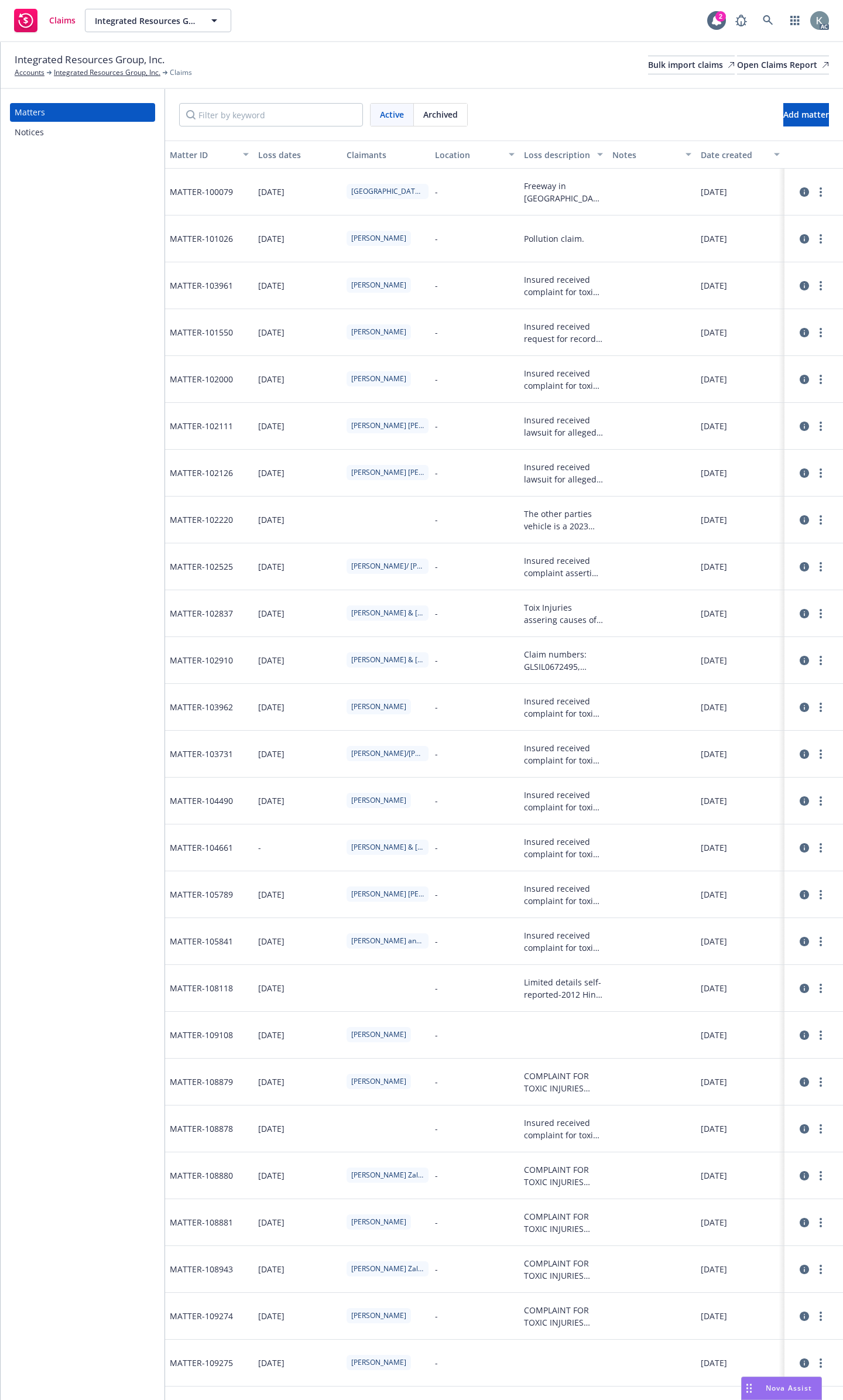
click at [799, 234] on icon at bounding box center [804, 239] width 9 height 9
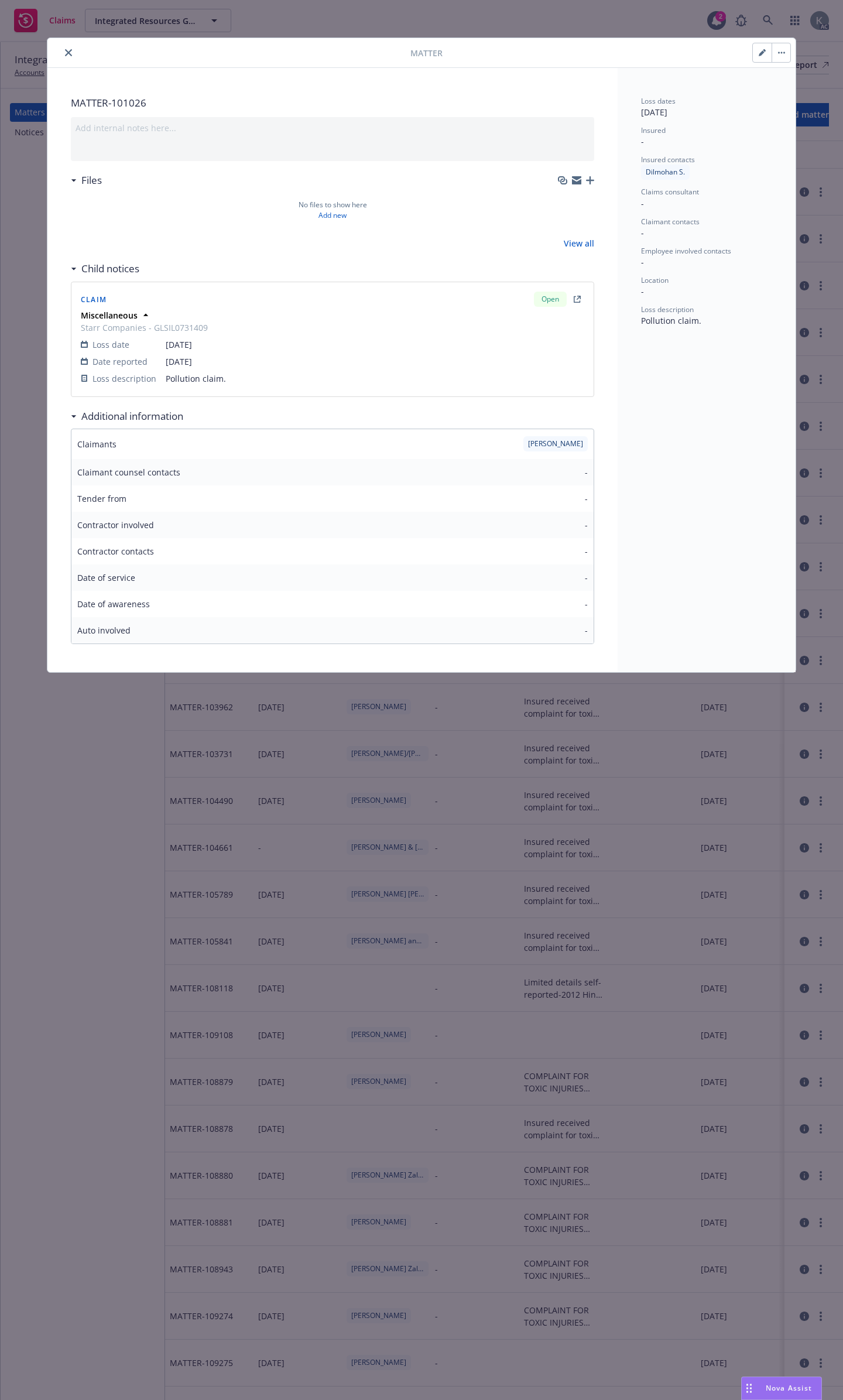
click at [757, 53] on button "button" at bounding box center [762, 53] width 18 height 18
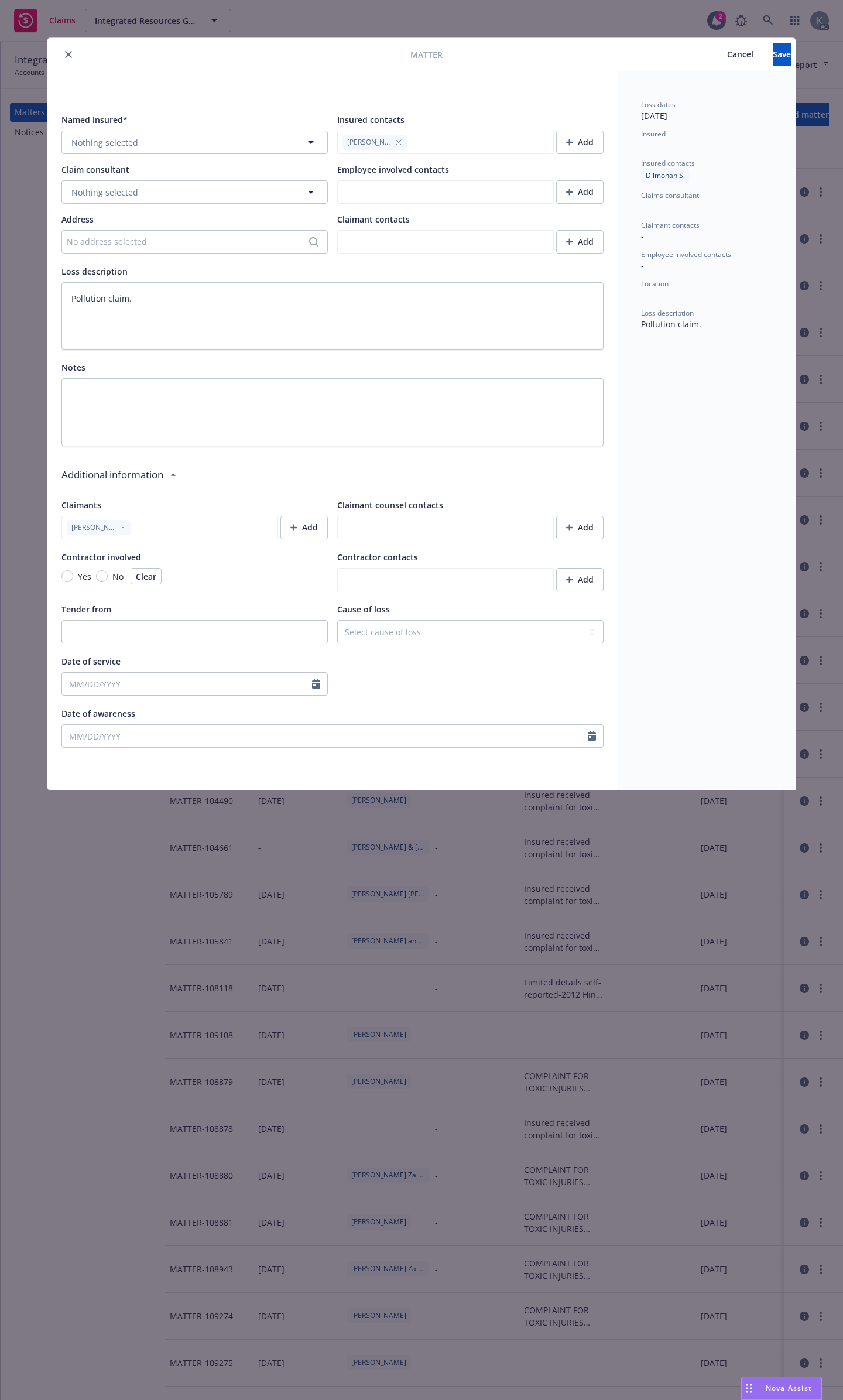
click at [67, 58] on button "close" at bounding box center [68, 54] width 14 height 14
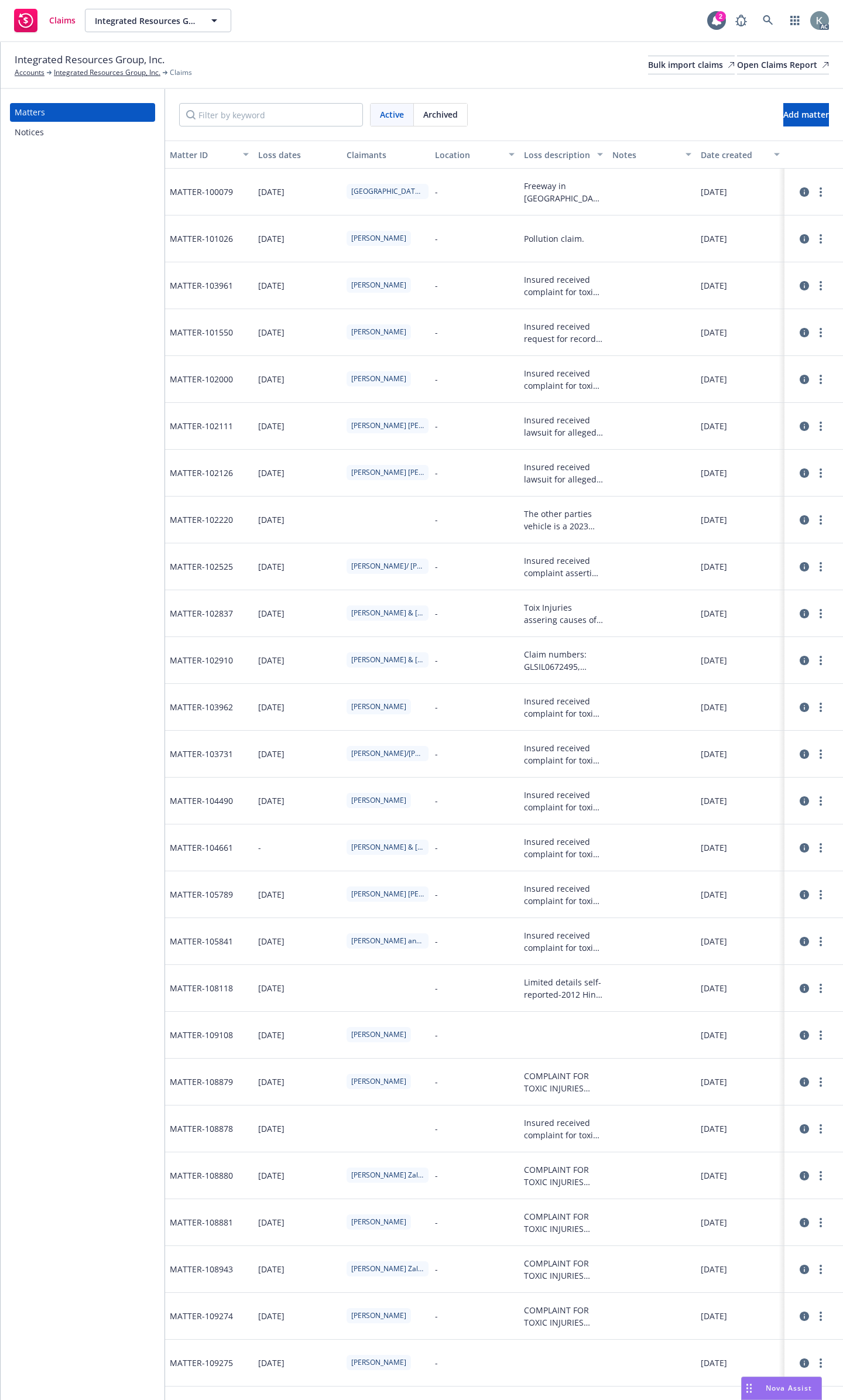
click at [34, 125] on div "Notices" at bounding box center [29, 132] width 29 height 18
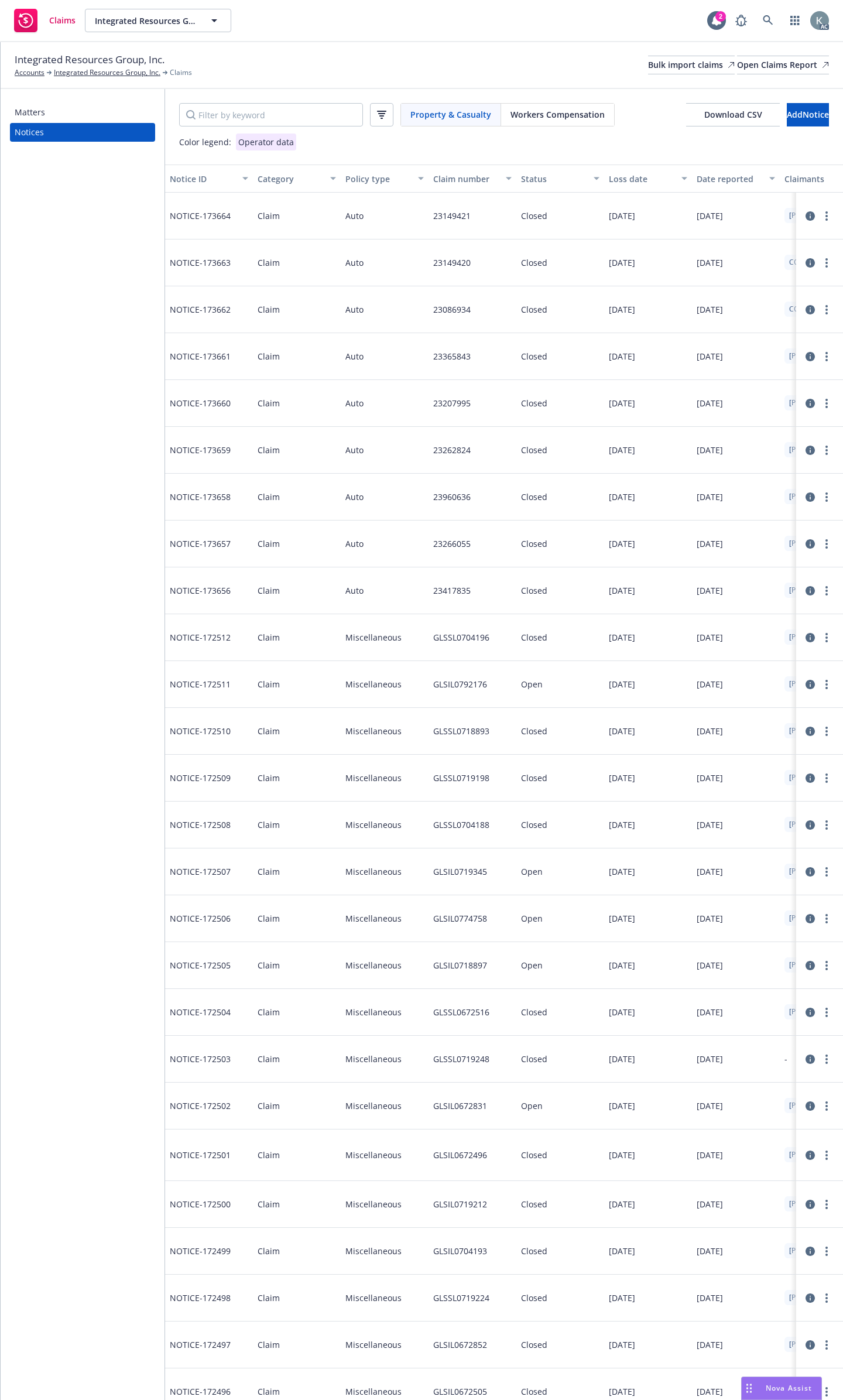
click at [806, 211] on icon at bounding box center [810, 216] width 9 height 9
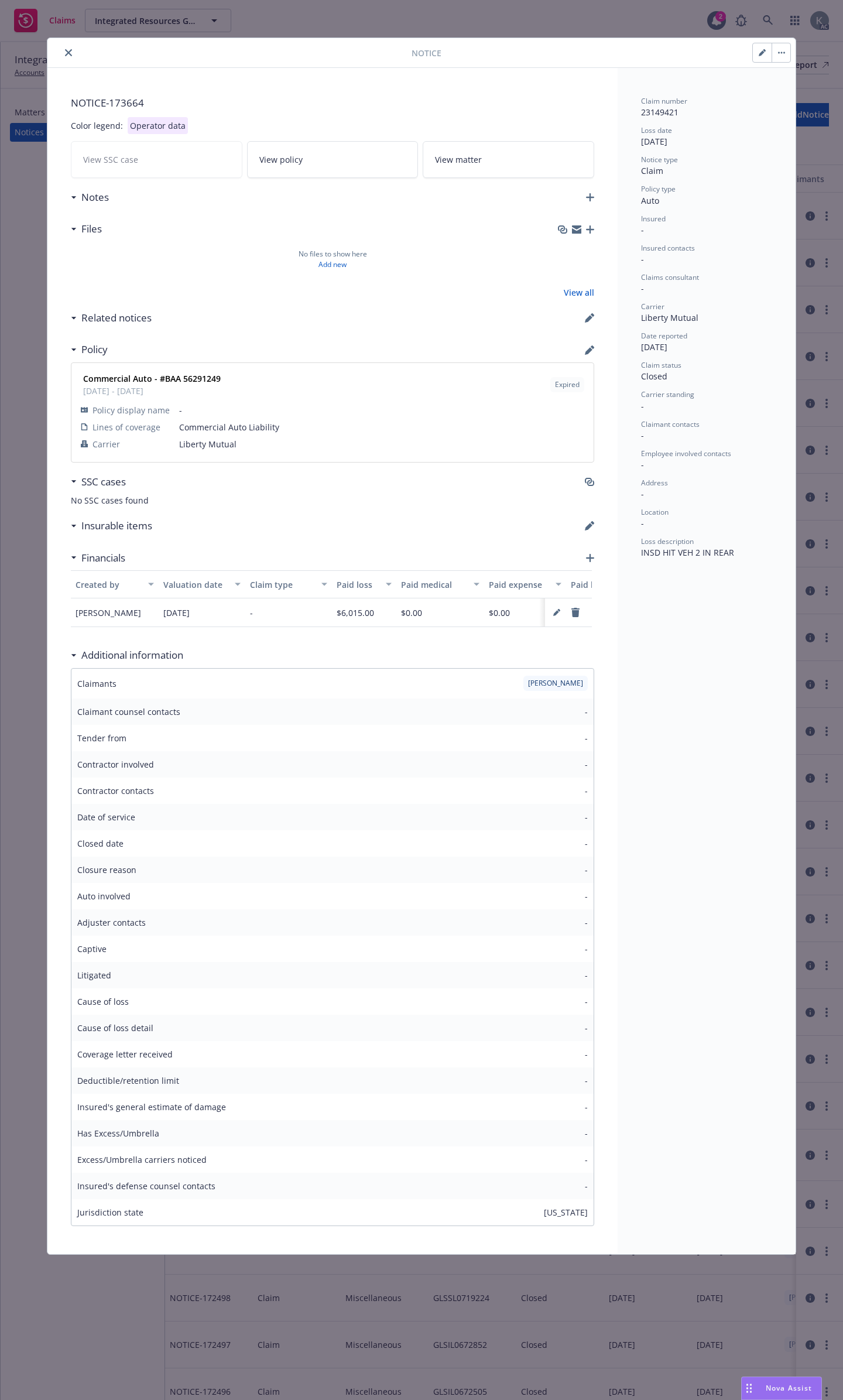
click at [757, 51] on button "button" at bounding box center [762, 53] width 18 height 18
type textarea "x"
select select "AUTO"
select select "closed"
select select "CLAIM"
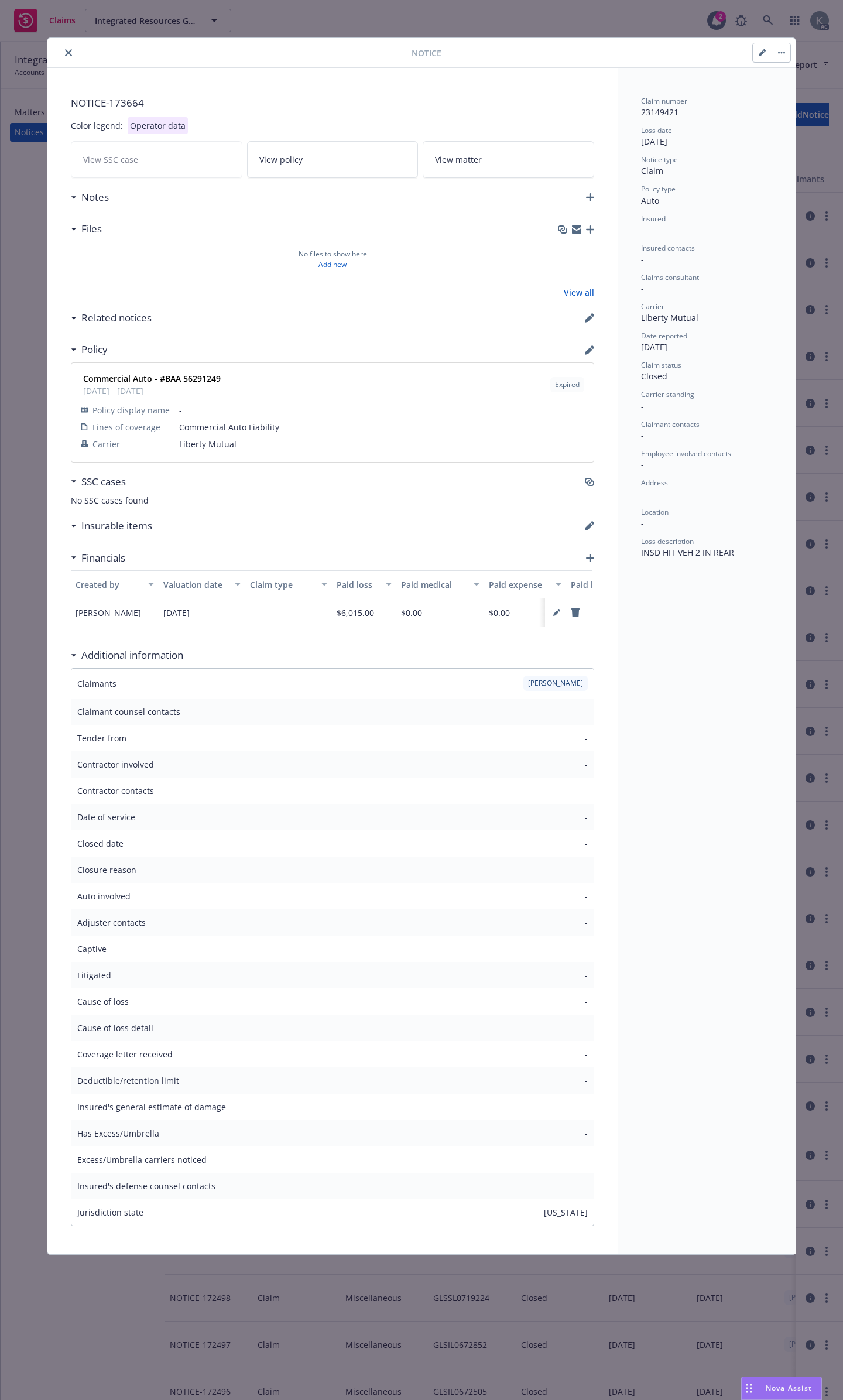
select select "CA"
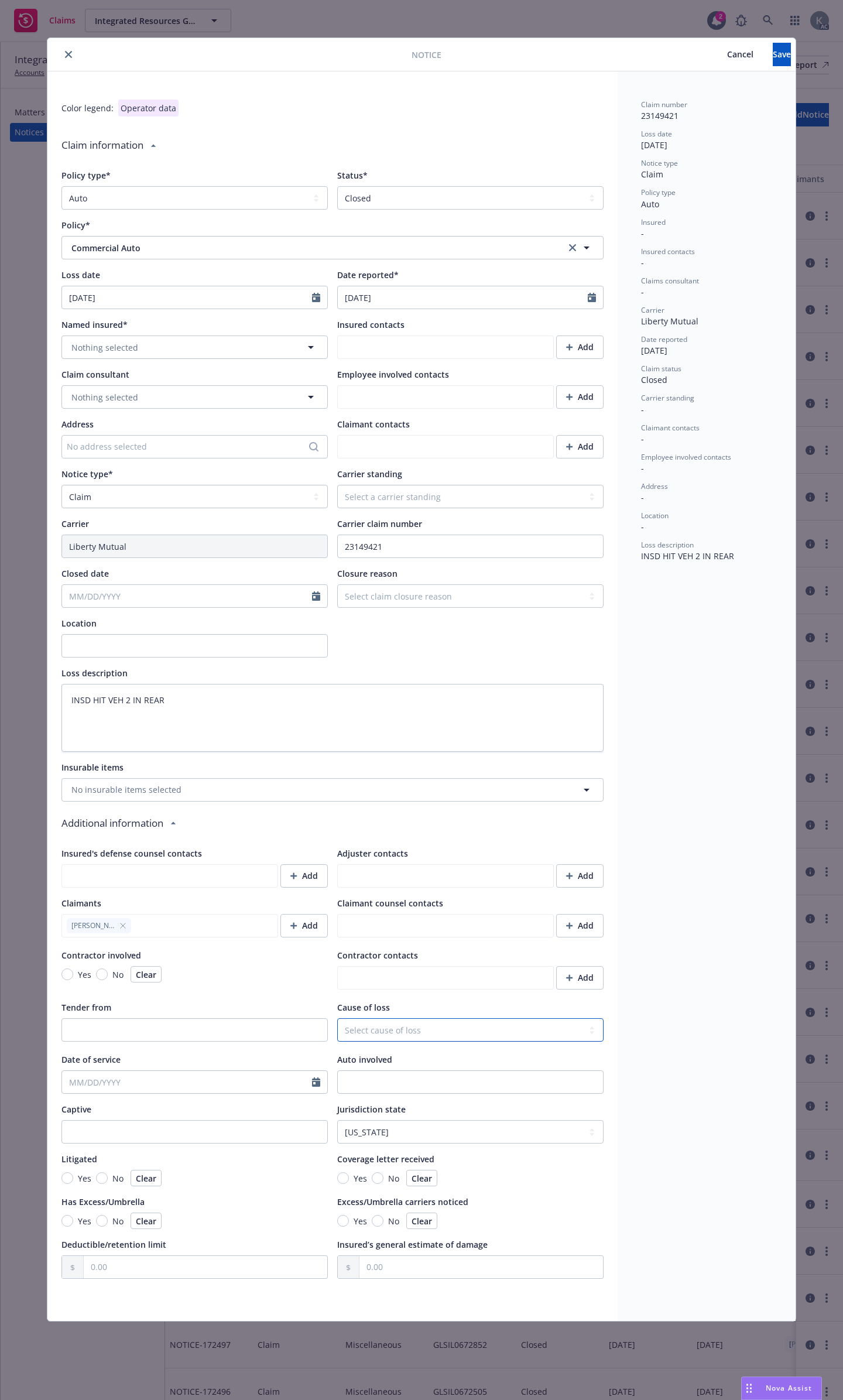
click at [410, 1018] on select "Select cause of loss Burn or Scald (Heat or Cold Exposures, Contact With) Inclu…" at bounding box center [470, 1030] width 266 height 24
click at [281, 1001] on div "Tender from" at bounding box center [194, 1008] width 266 height 12
type textarea "x"
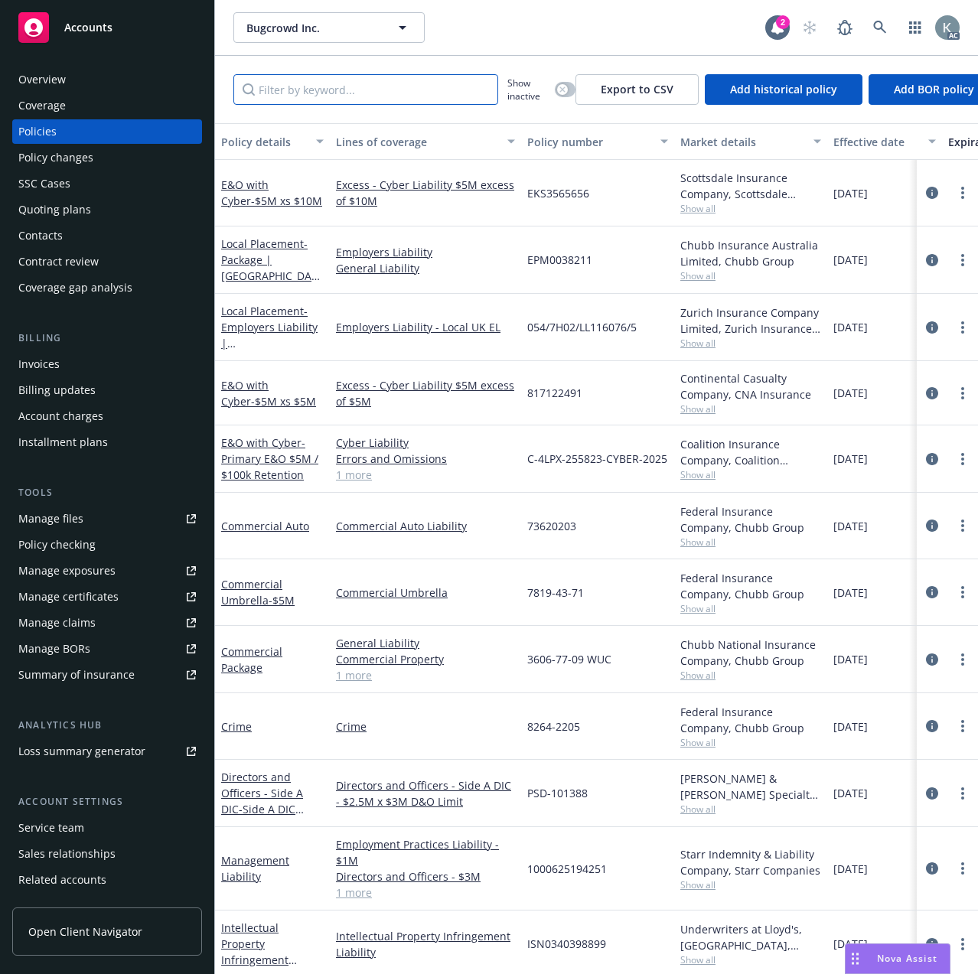
click at [409, 84] on input "Filter by keyword..." at bounding box center [365, 89] width 265 height 31
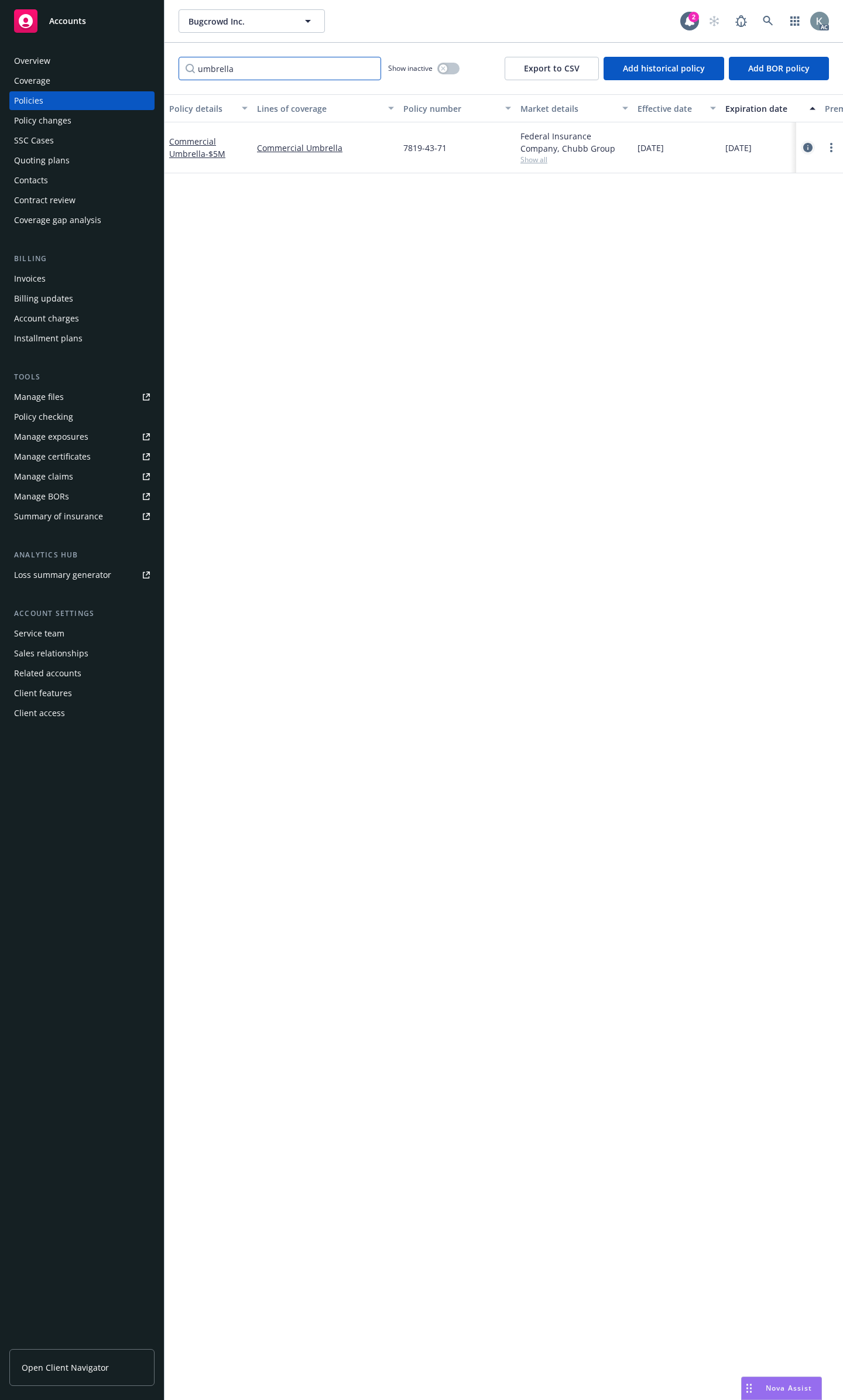
type input "umbrella"
click at [812, 145] on icon "circleInformation" at bounding box center [808, 148] width 9 height 9
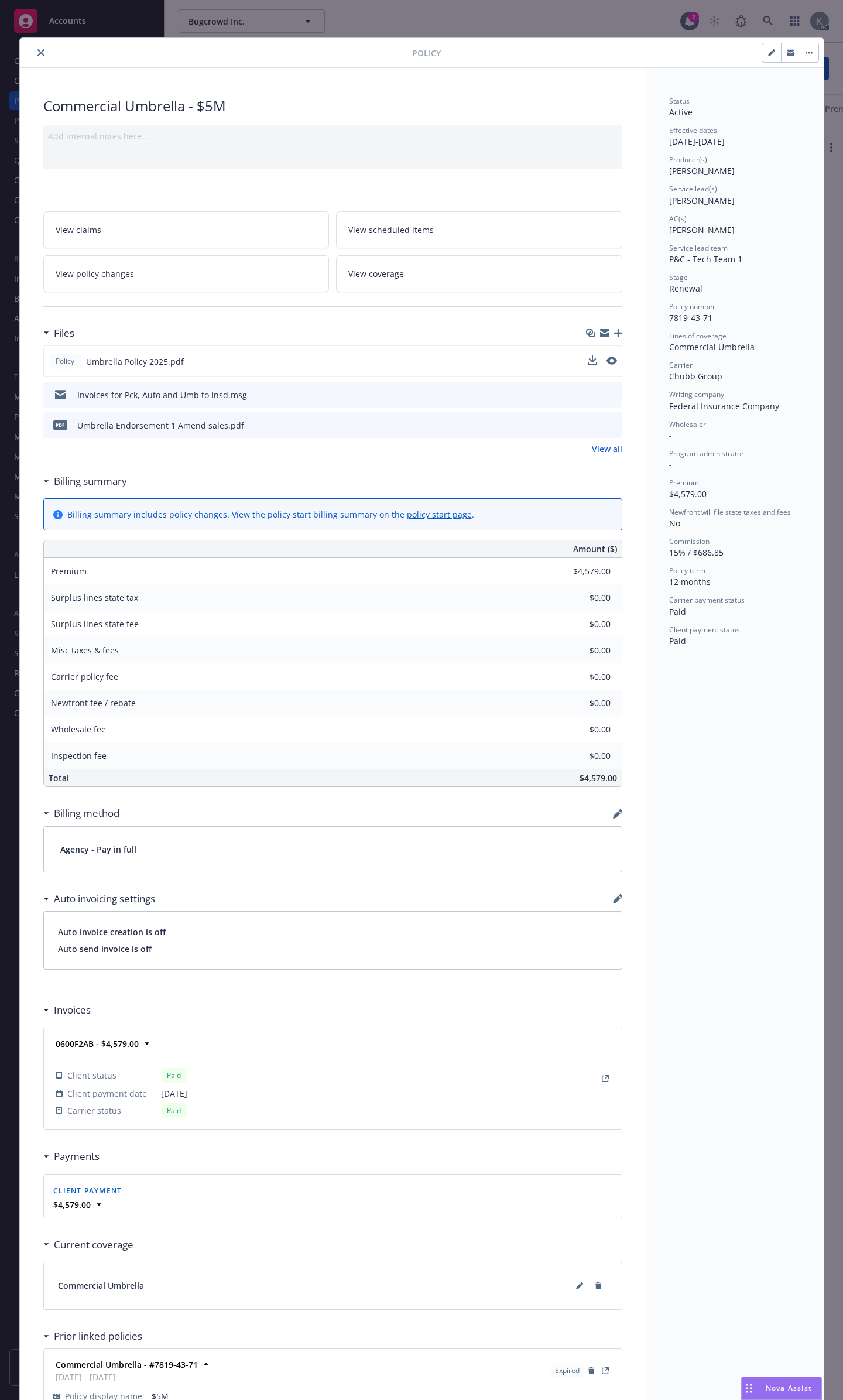
click at [614, 347] on div "Policy Umbrella Policy 2025.pdf" at bounding box center [333, 360] width 579 height 31
click at [611, 357] on icon "preview file" at bounding box center [610, 360] width 11 height 8
click at [33, 44] on div "Policy" at bounding box center [422, 53] width 804 height 30
click at [37, 49] on icon "close" at bounding box center [41, 52] width 7 height 7
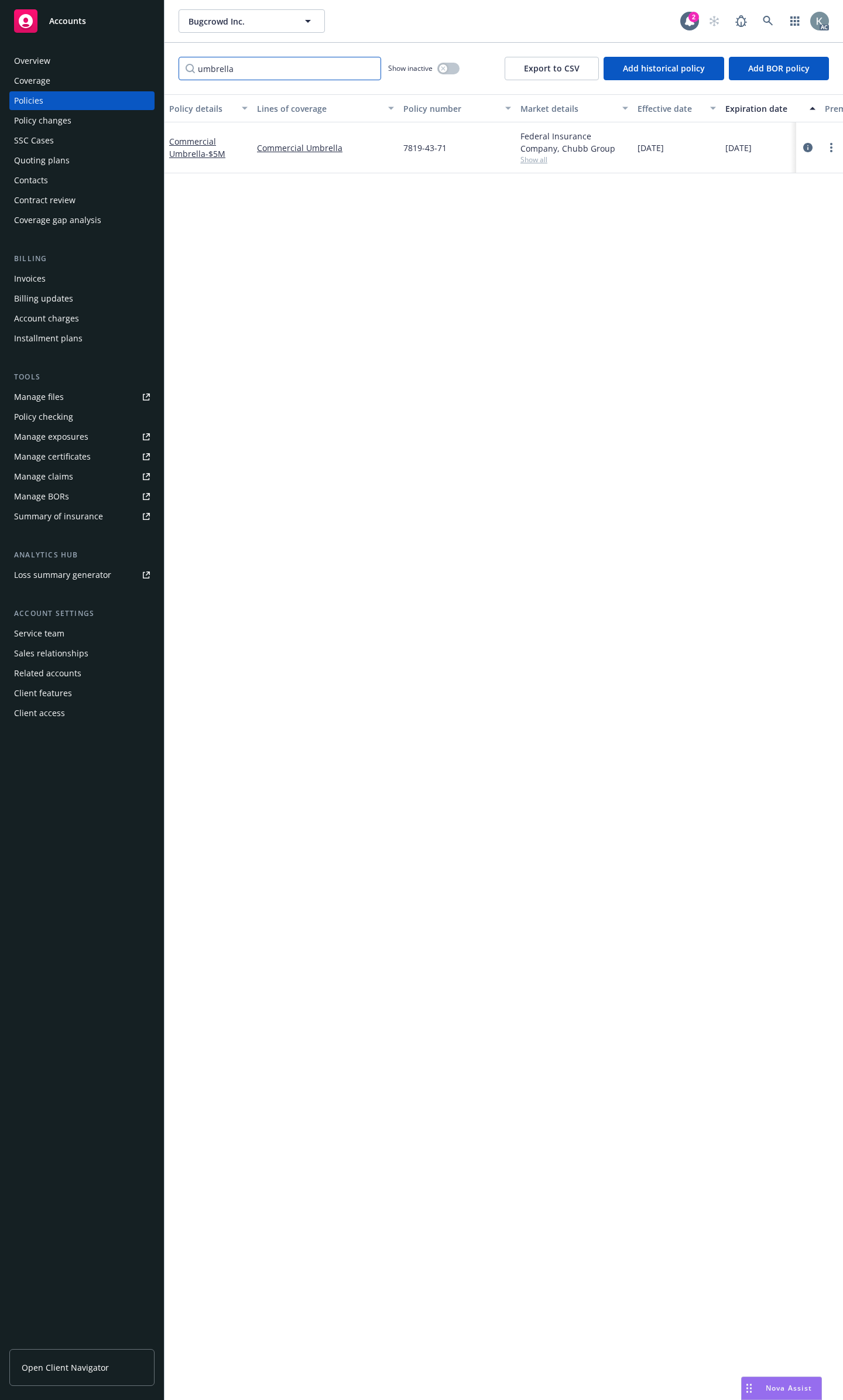
click at [367, 64] on input "umbrella" at bounding box center [279, 68] width 203 height 24
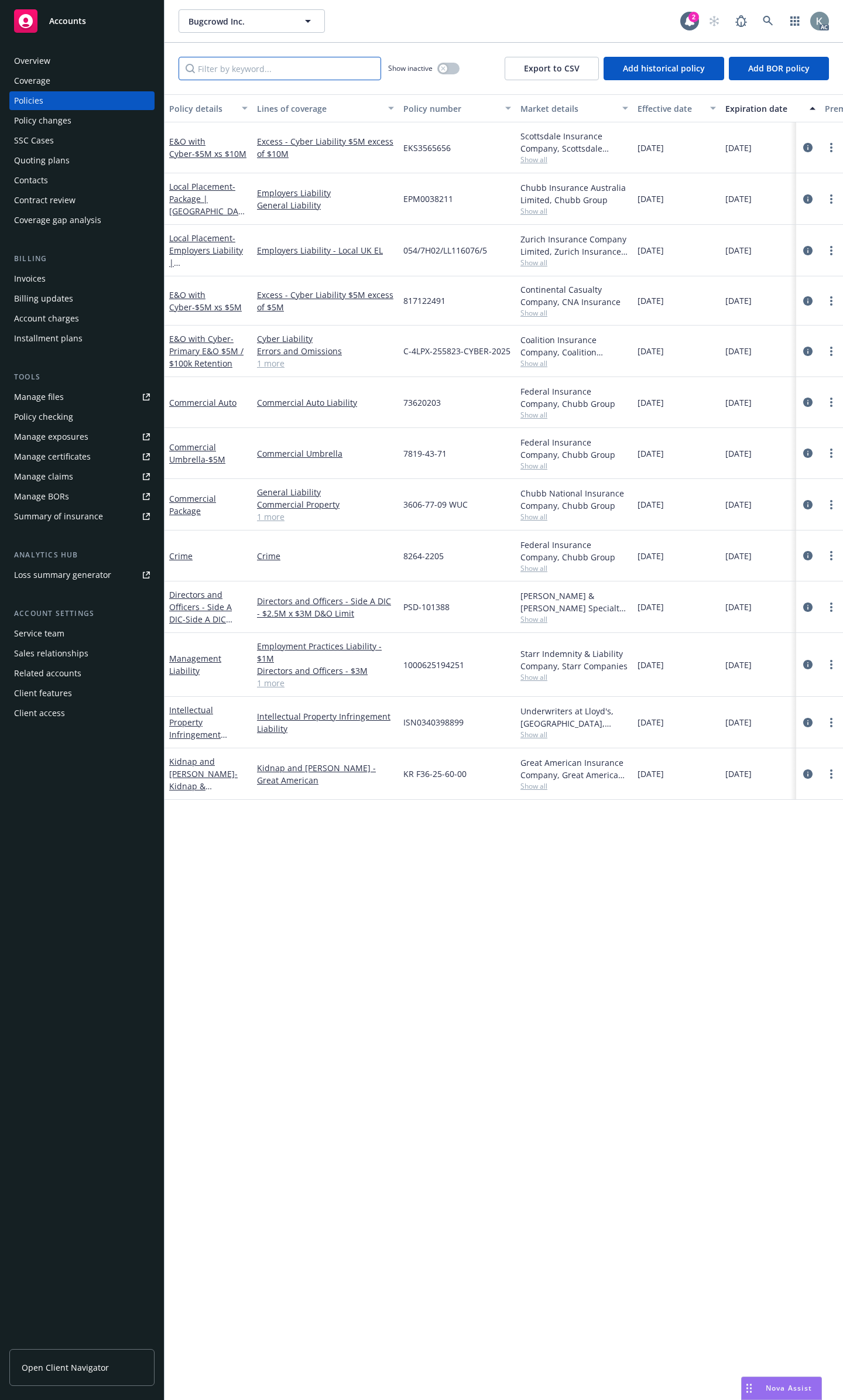
click at [356, 60] on input "Filter by keyword..." at bounding box center [279, 68] width 203 height 24
type input "excess"
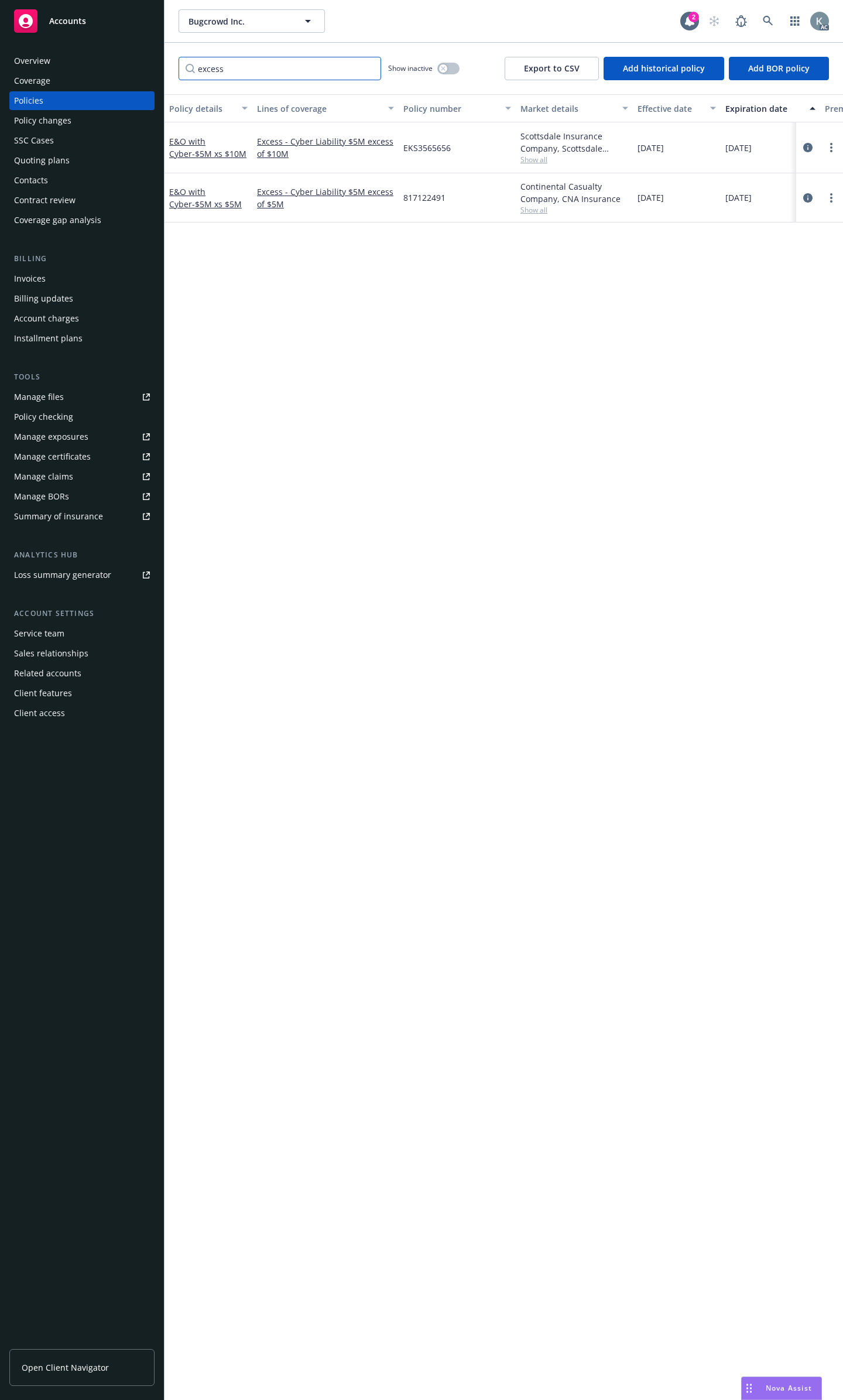
drag, startPoint x: 342, startPoint y: 70, endPoint x: 144, endPoint y: 68, distance: 198.0
click at [144, 68] on div "Accounts Overview Coverage Policies Policy changes SSC Cases Quoting plans Cont…" at bounding box center [422, 700] width 843 height 1400
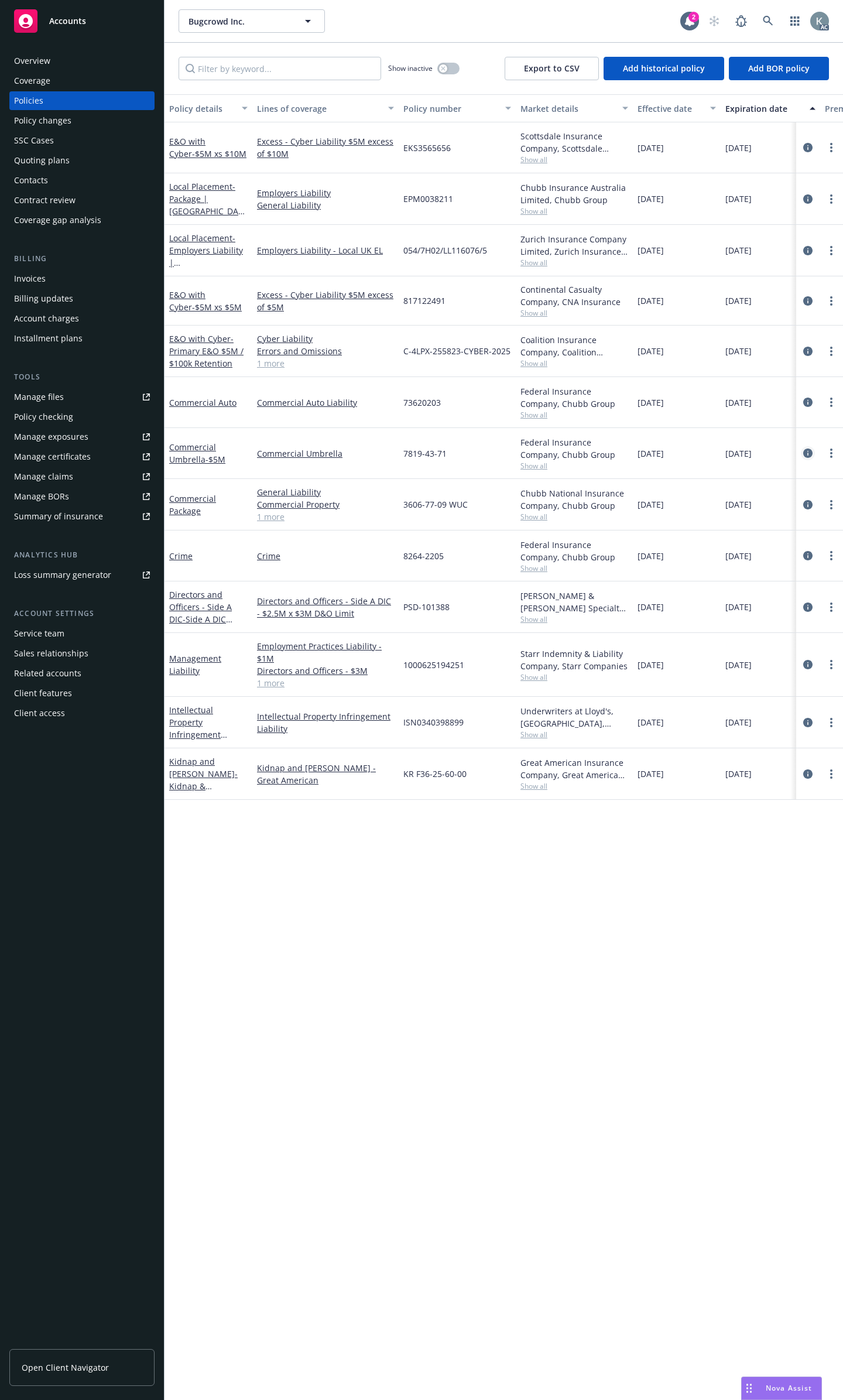
click at [809, 448] on icon "circleInformation" at bounding box center [808, 453] width 9 height 9
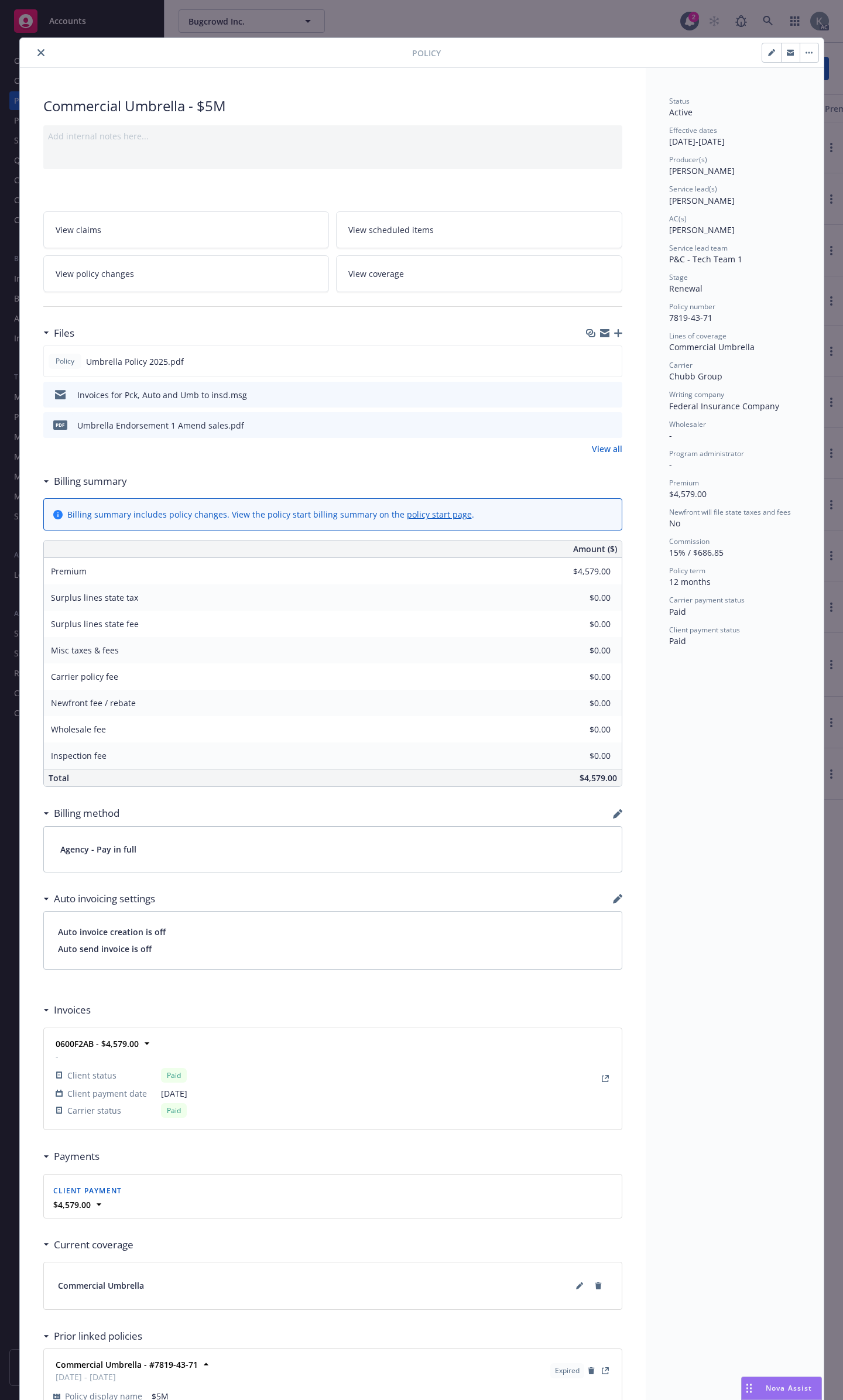
scroll to position [29, 0]
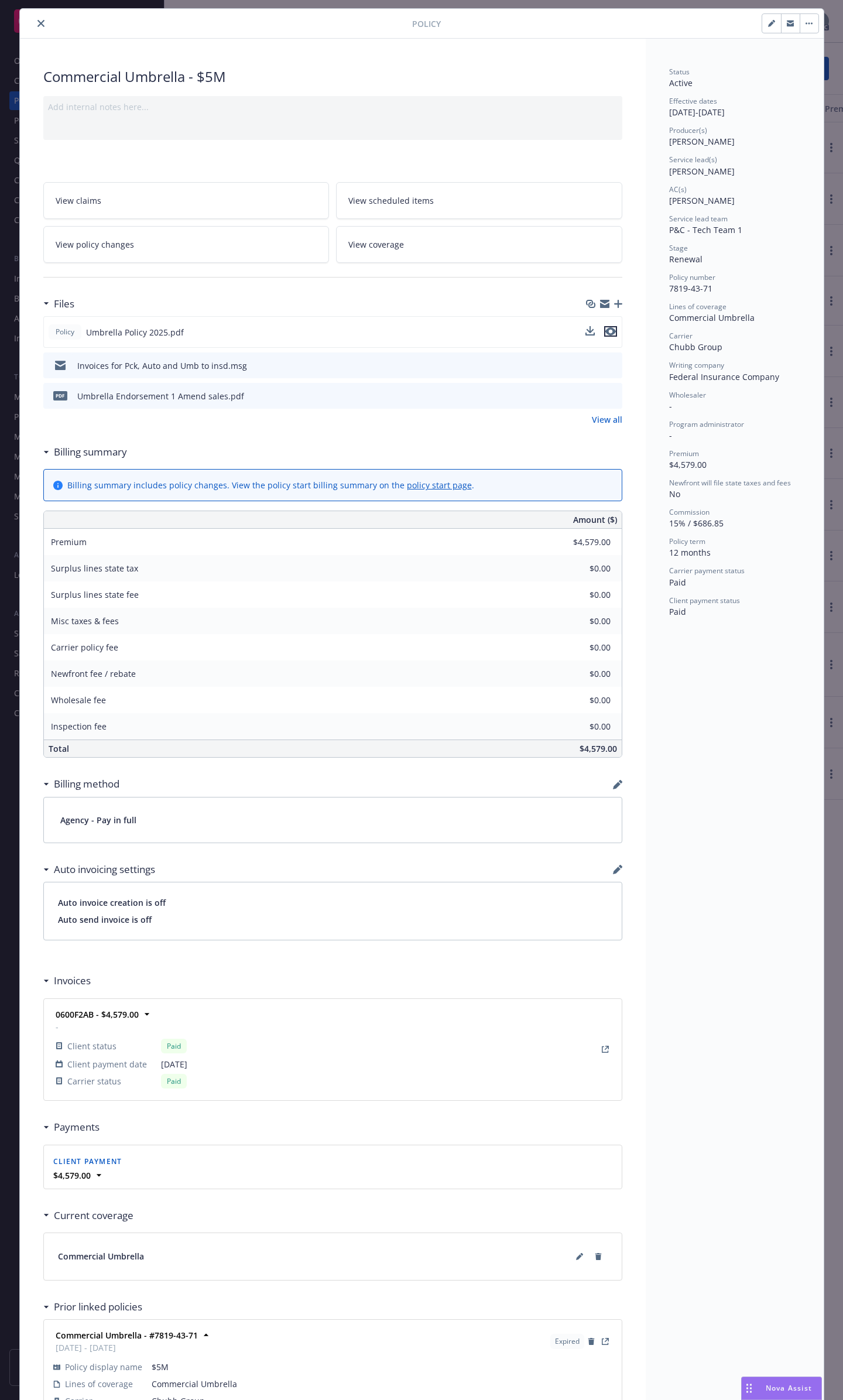
click at [608, 327] on icon "preview file" at bounding box center [610, 331] width 11 height 8
click at [37, 21] on icon "close" at bounding box center [41, 23] width 7 height 7
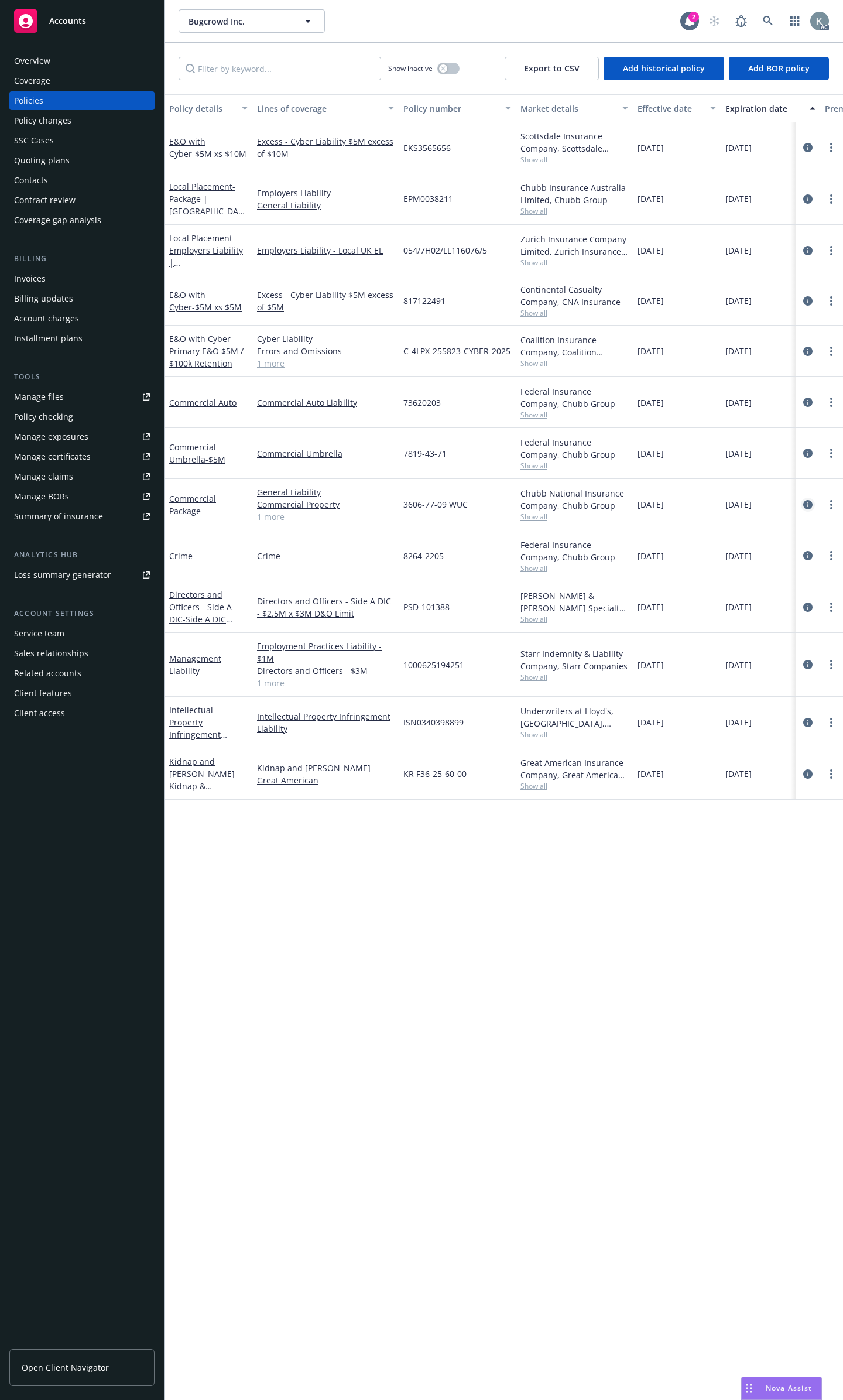
click at [809, 500] on icon "circleInformation" at bounding box center [808, 505] width 9 height 9
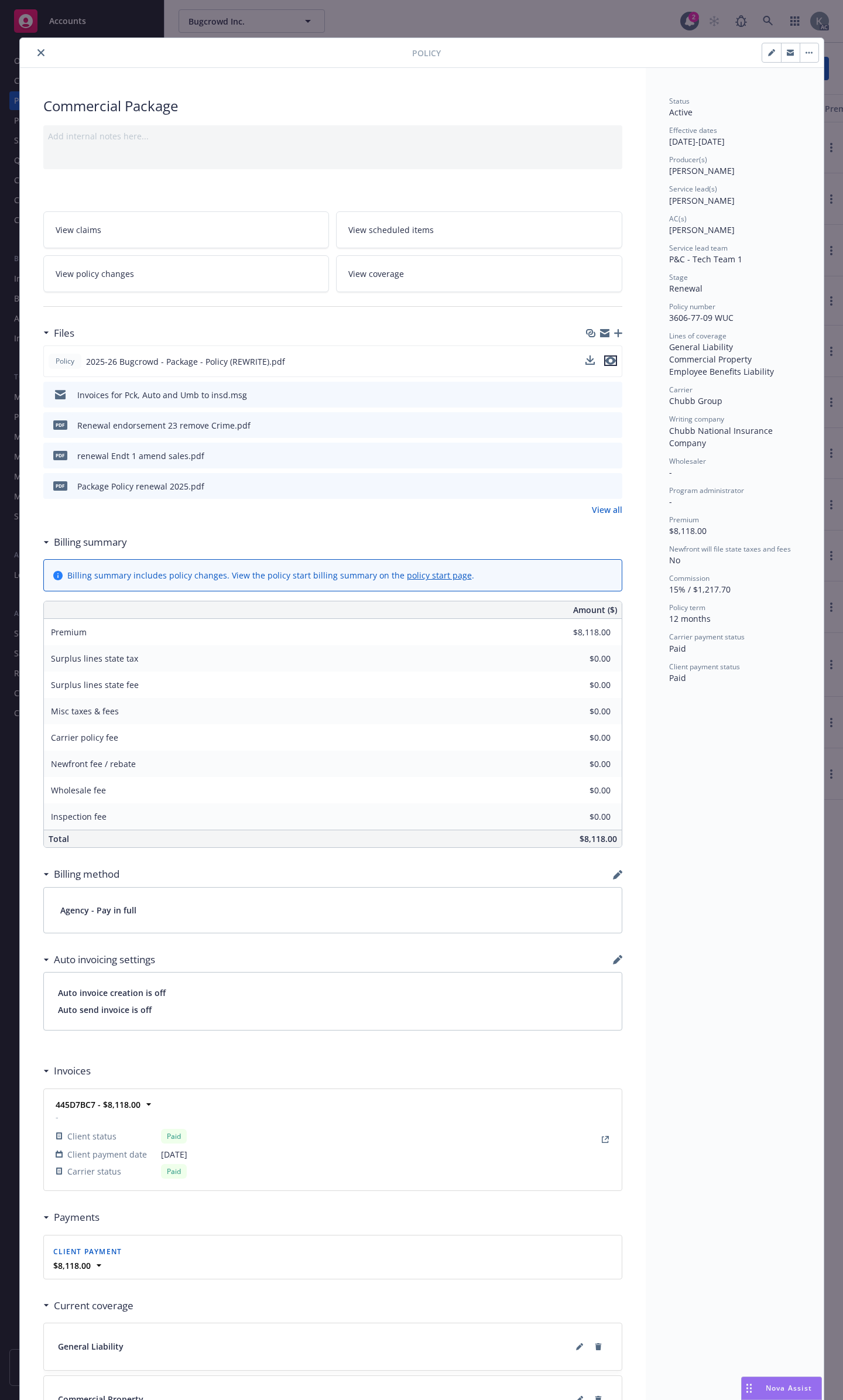
click at [607, 357] on icon "preview file" at bounding box center [610, 360] width 11 height 8
